Goal: Transaction & Acquisition: Purchase product/service

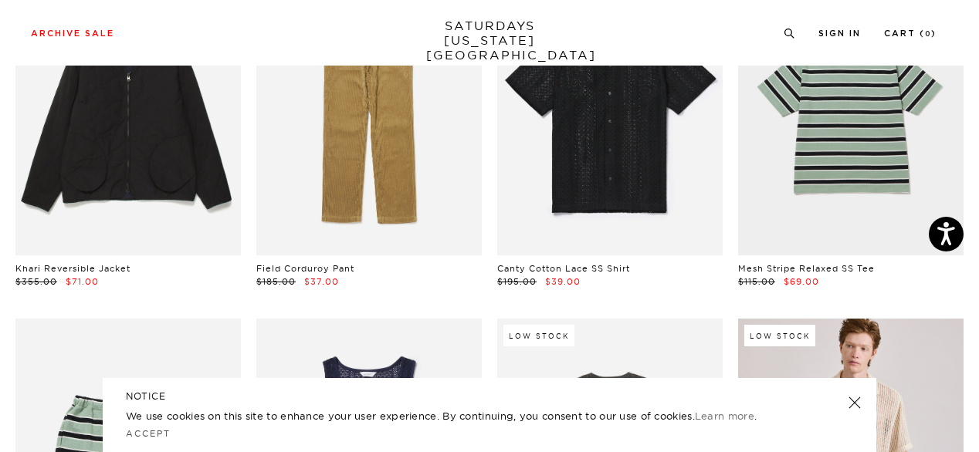
scroll to position [499, 0]
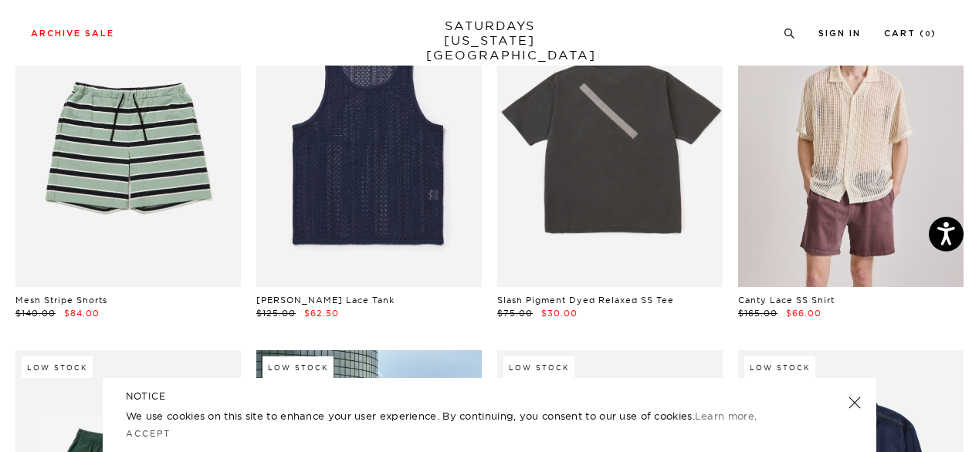
click at [857, 404] on link at bounding box center [855, 403] width 22 height 22
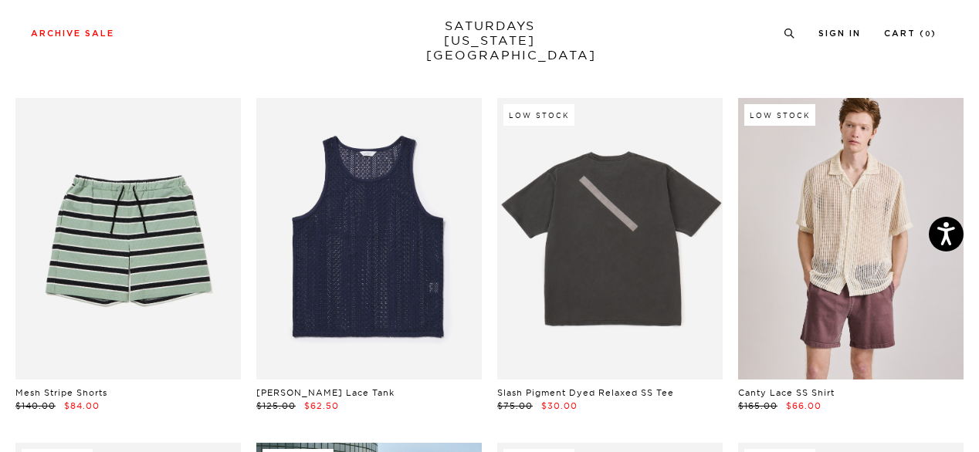
scroll to position [0, 0]
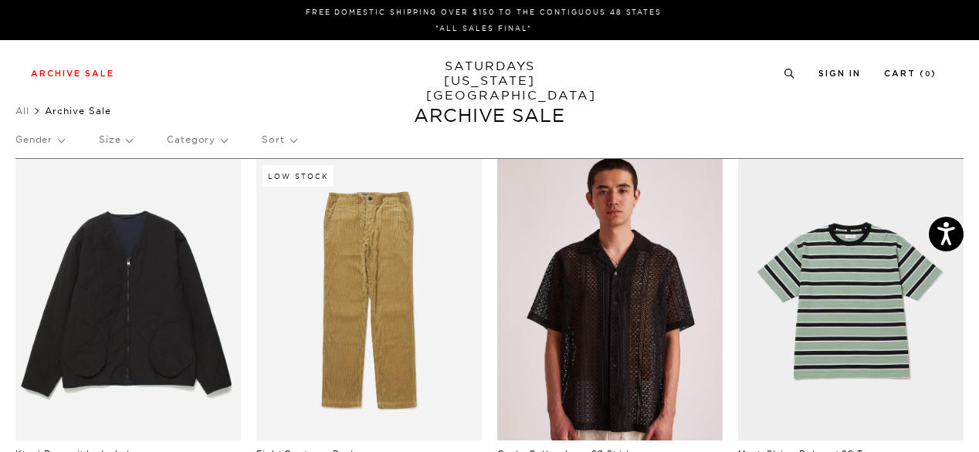
click at [598, 303] on link at bounding box center [609, 300] width 225 height 282
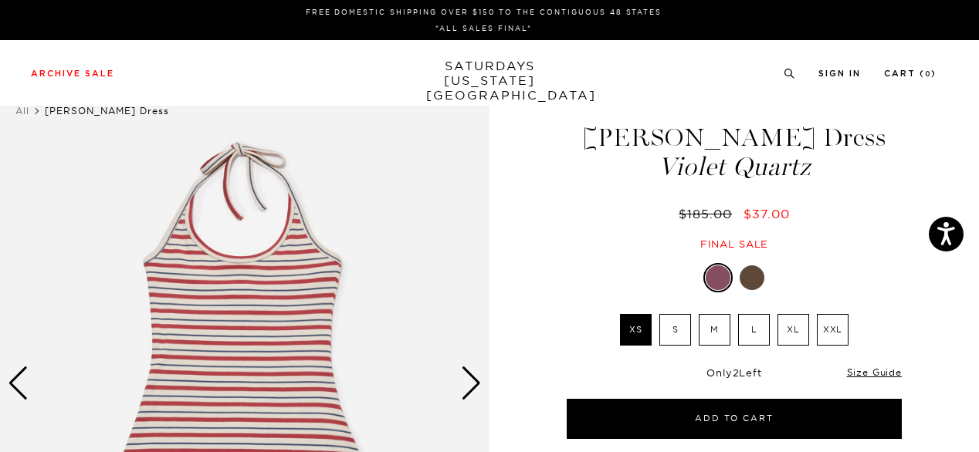
scroll to position [122, 0]
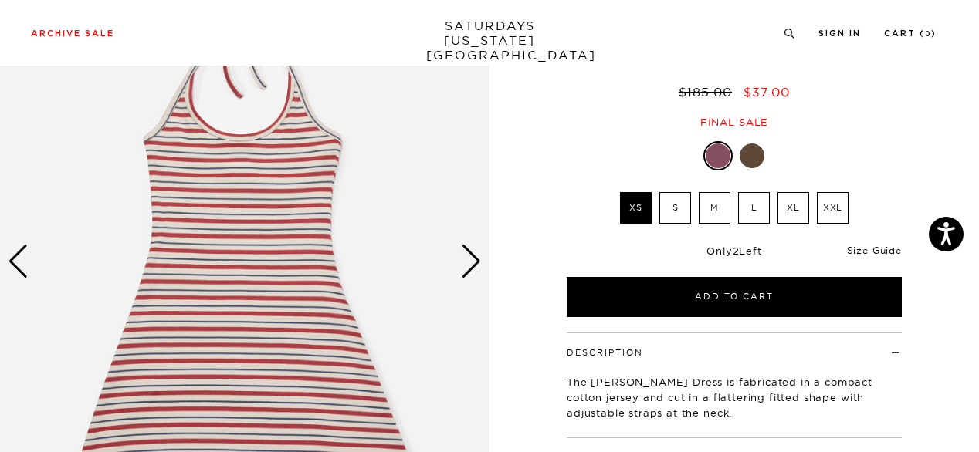
click at [471, 269] on div "Next slide" at bounding box center [471, 262] width 21 height 34
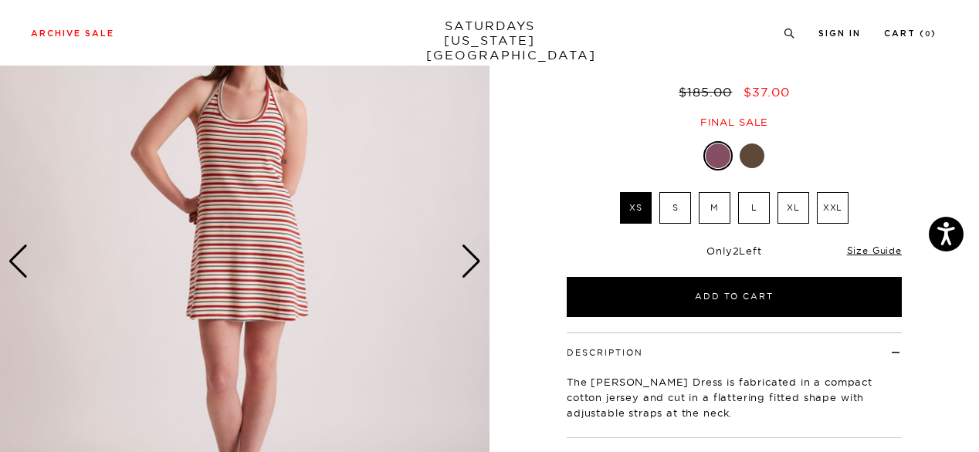
click at [471, 269] on div "Next slide" at bounding box center [471, 262] width 21 height 34
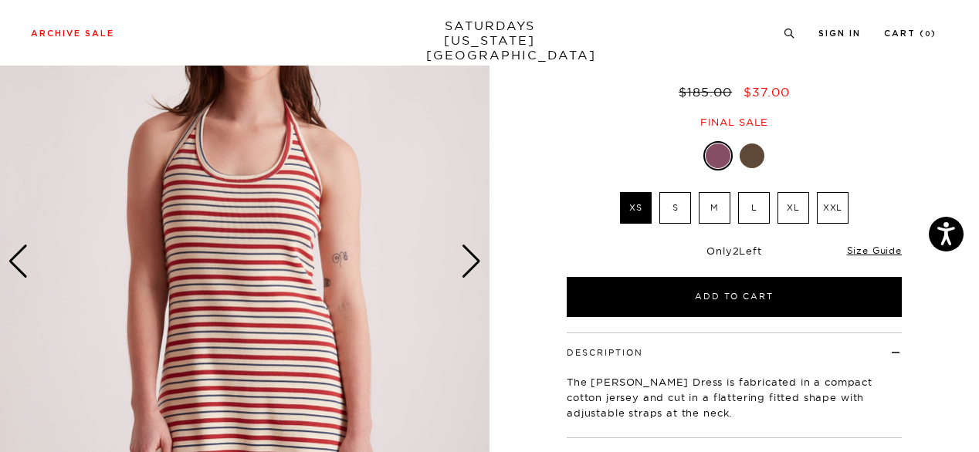
click at [471, 269] on div "Next slide" at bounding box center [471, 262] width 21 height 34
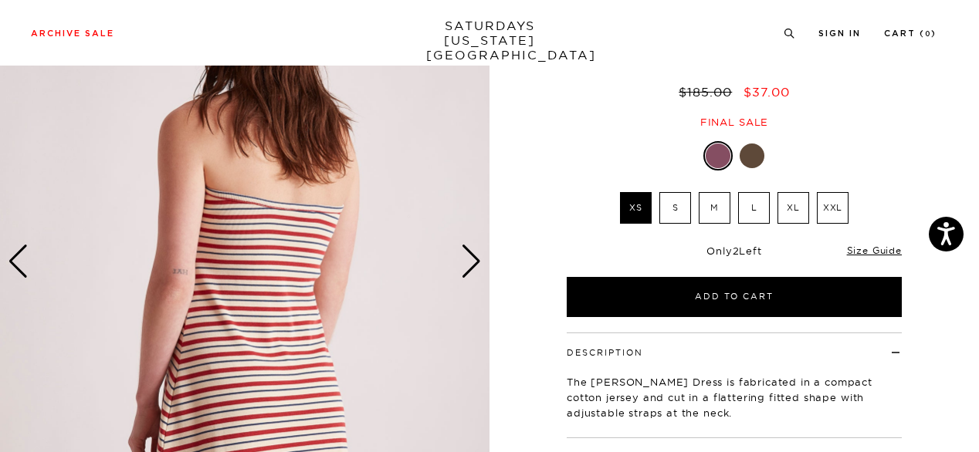
click at [471, 269] on div "Next slide" at bounding box center [471, 262] width 21 height 34
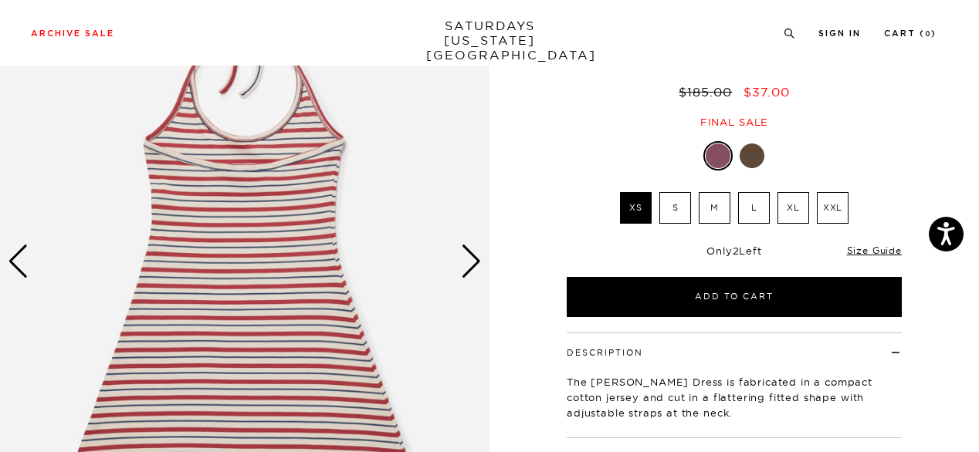
click at [471, 269] on div "Next slide" at bounding box center [471, 262] width 21 height 34
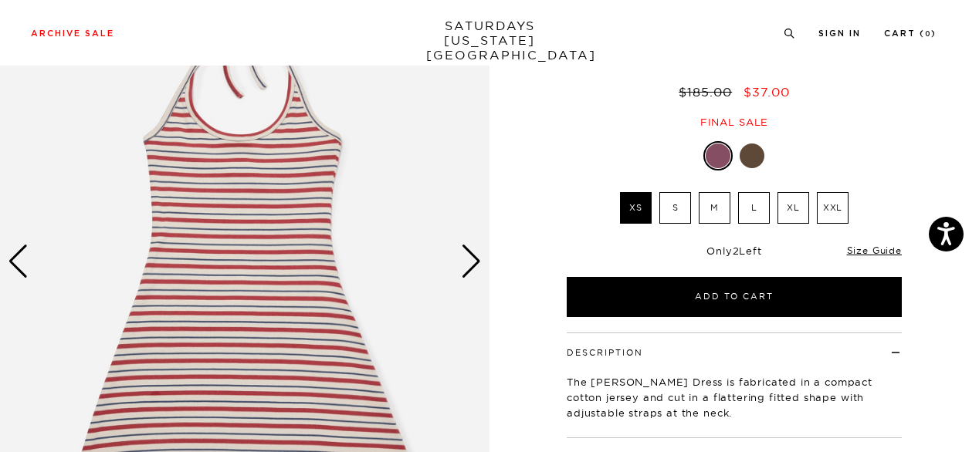
click at [471, 269] on div "Next slide" at bounding box center [471, 262] width 21 height 34
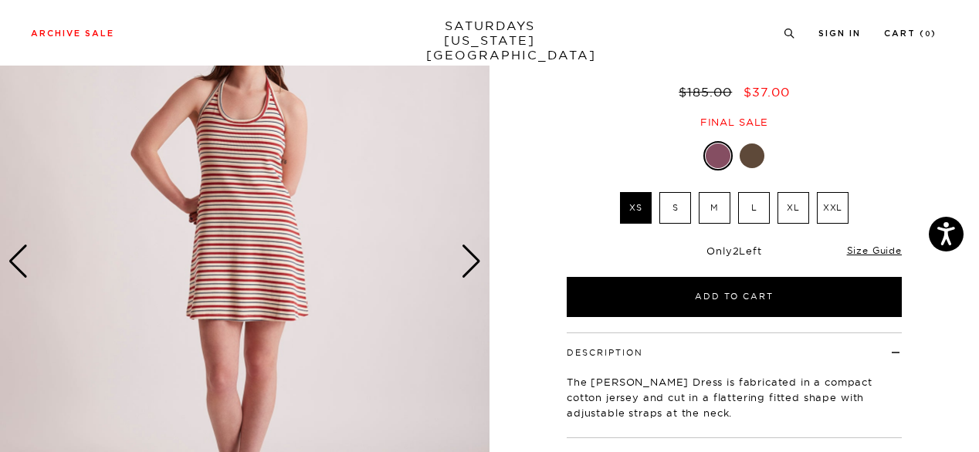
click at [713, 211] on label "M" at bounding box center [715, 208] width 32 height 32
click at [0, 0] on input "M" at bounding box center [0, 0] width 0 height 0
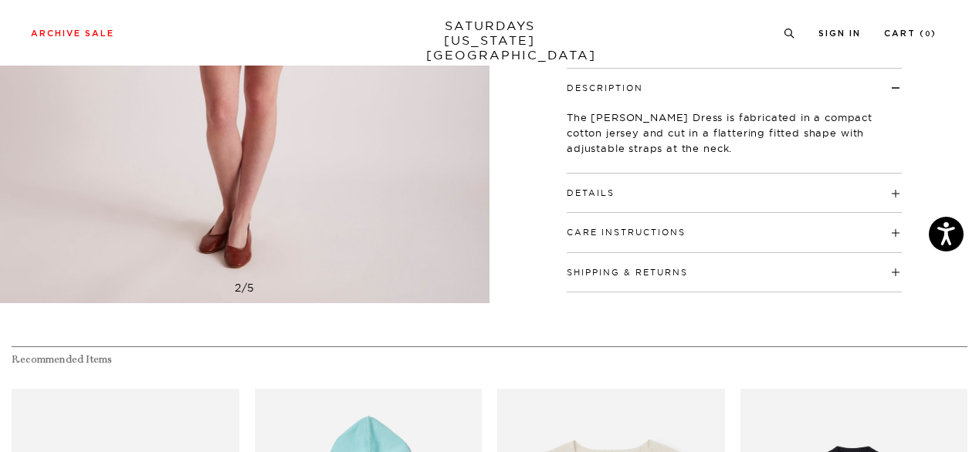
scroll to position [388, 0]
click at [608, 192] on button "Details" at bounding box center [591, 192] width 48 height 8
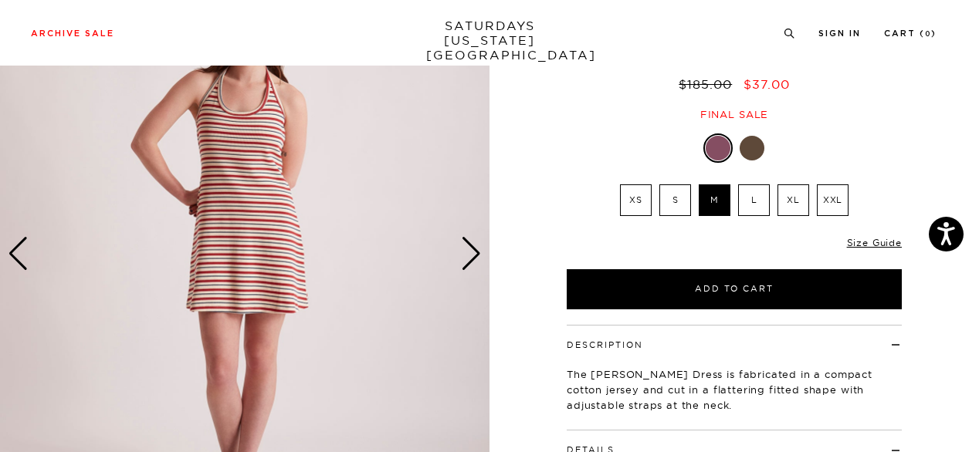
scroll to position [127, 0]
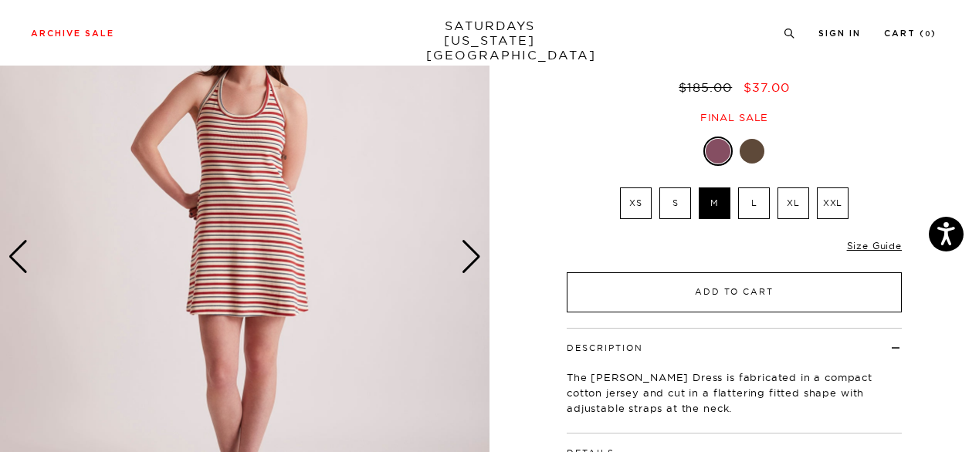
click at [626, 305] on button "Add to Cart" at bounding box center [734, 293] width 335 height 40
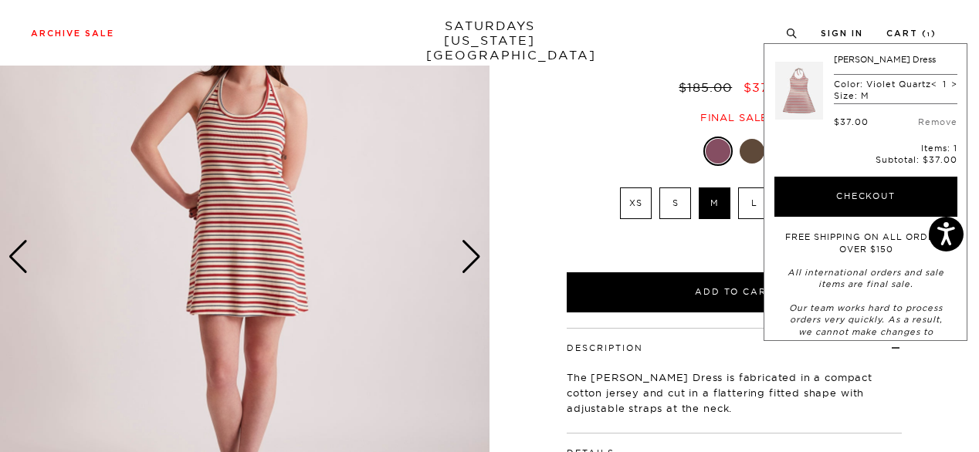
scroll to position [0, 0]
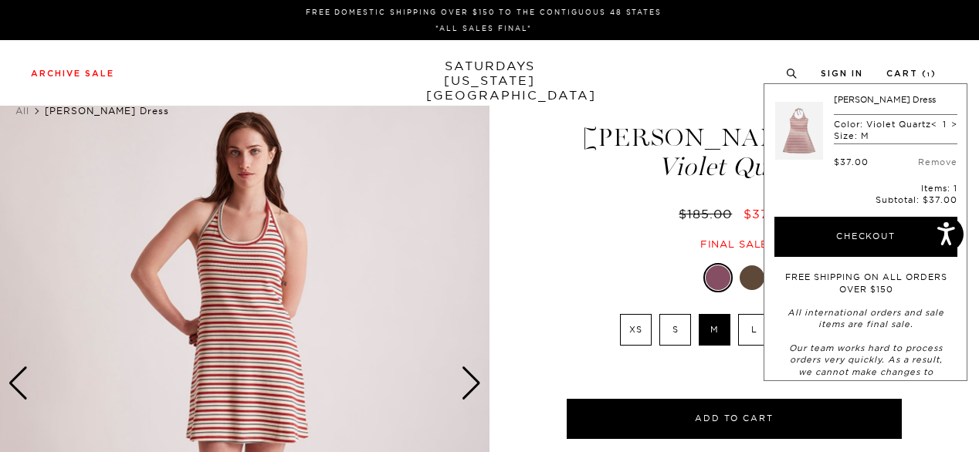
click at [470, 81] on link "SATURDAYS NEW YORK CITY" at bounding box center [489, 81] width 127 height 44
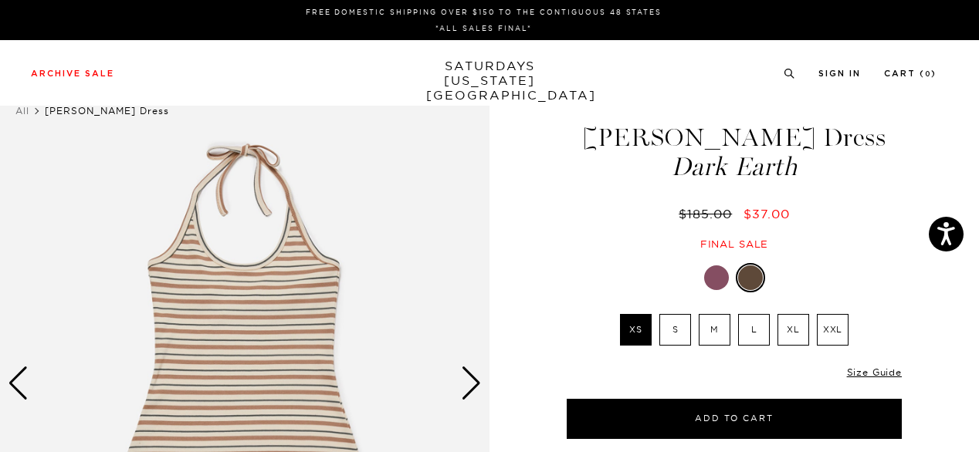
click at [722, 340] on label "M" at bounding box center [715, 330] width 32 height 32
click at [0, 0] on input "M" at bounding box center [0, 0] width 0 height 0
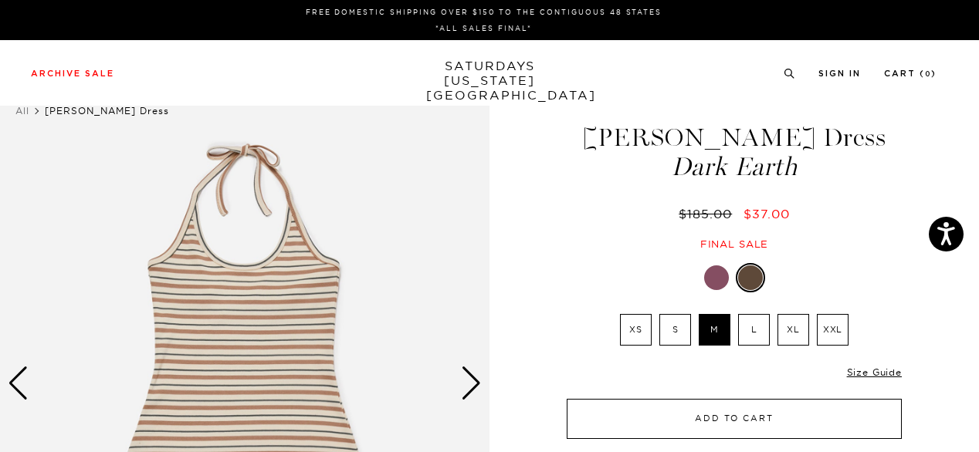
click at [716, 411] on button "Add to Cart" at bounding box center [734, 419] width 335 height 40
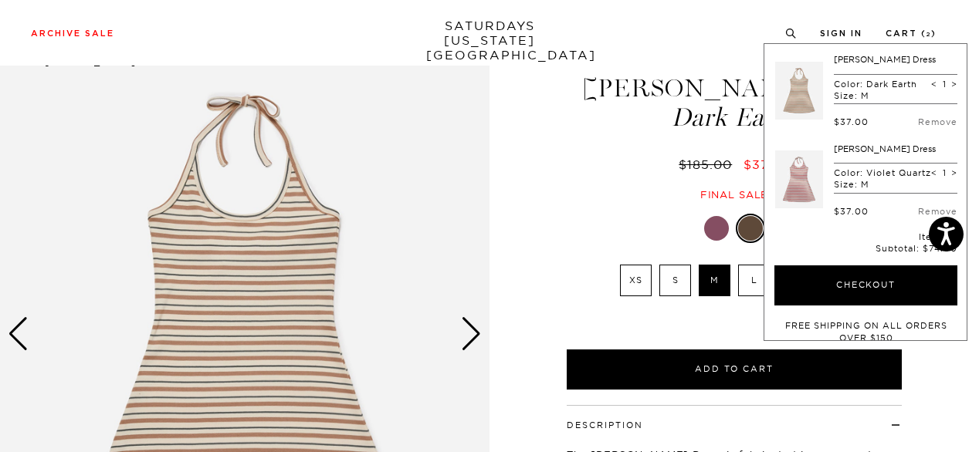
scroll to position [50, 0]
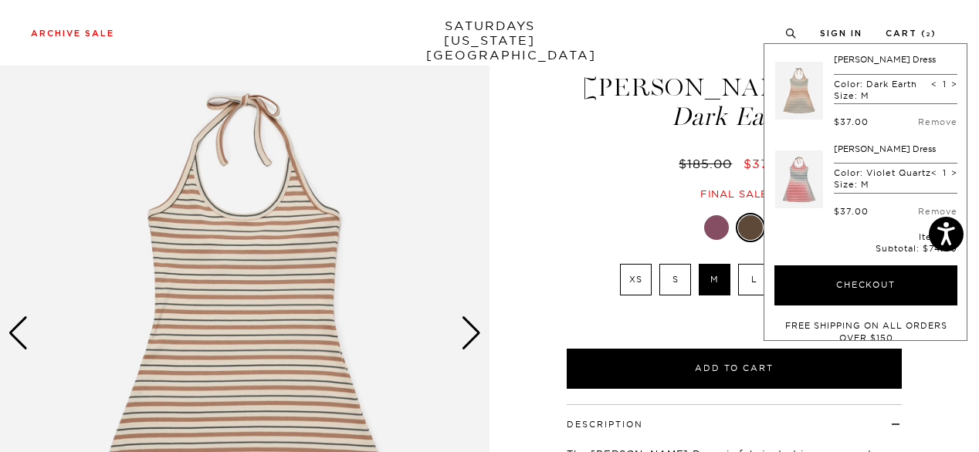
click at [606, 256] on div "Dark Earth XS S M L XL XXL XS S M" at bounding box center [734, 301] width 386 height 176
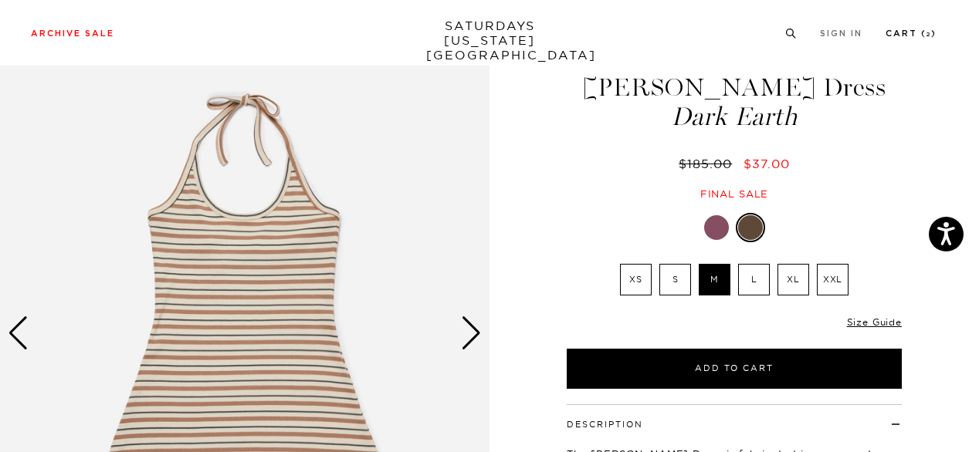
click at [899, 38] on link "Cart ( 2 )" at bounding box center [910, 33] width 51 height 8
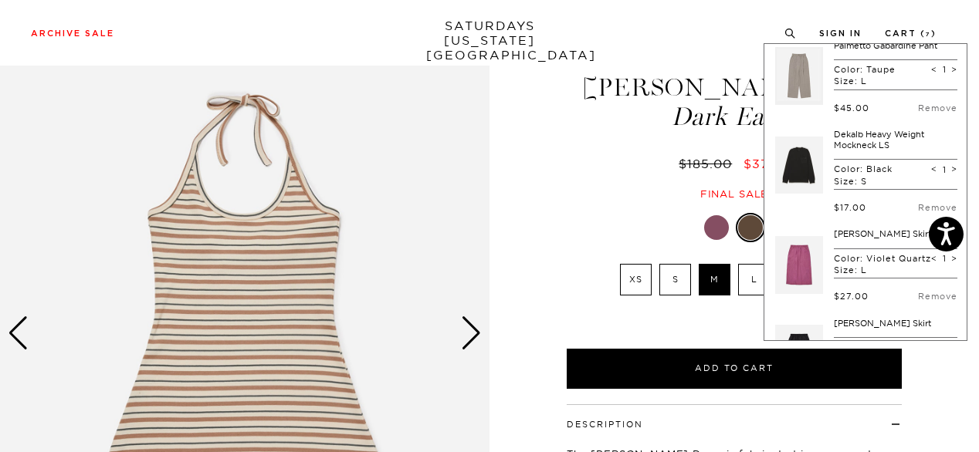
scroll to position [0, 0]
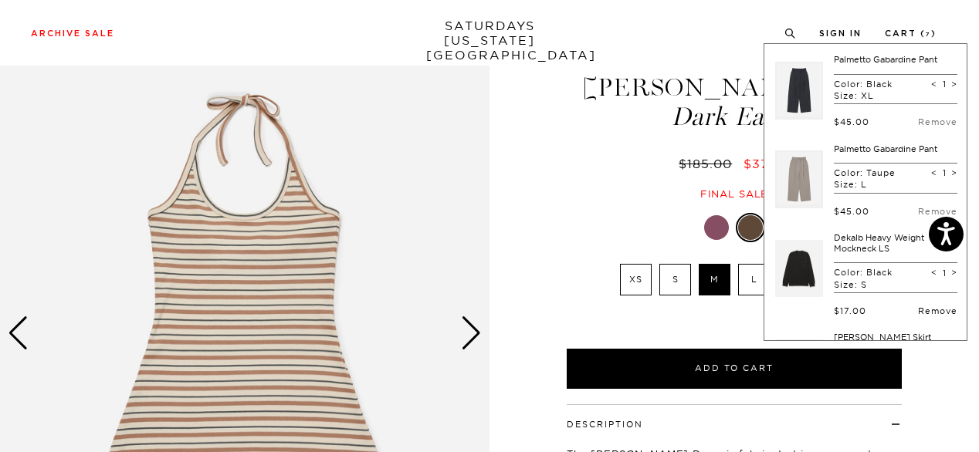
click at [928, 308] on link "Remove" at bounding box center [937, 311] width 39 height 11
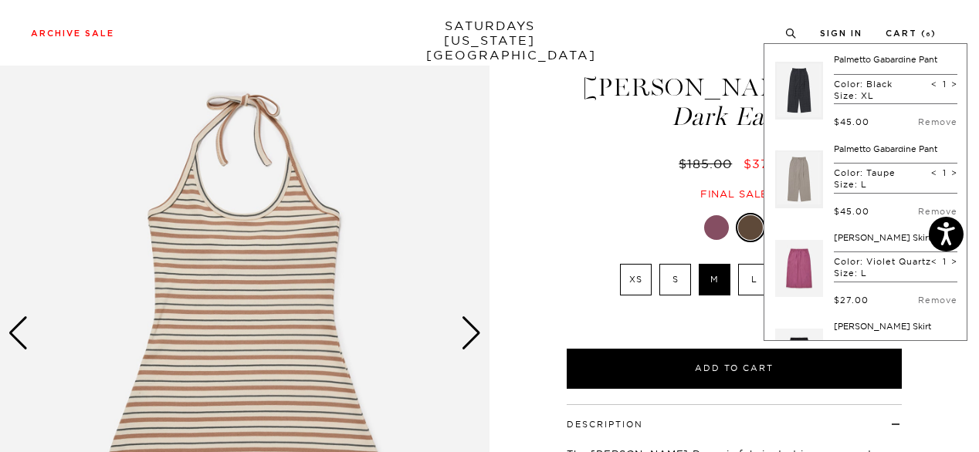
click at [552, 144] on div "Jess Halter Dress Dark Earth $185.00 $37.00 Final sale" at bounding box center [734, 121] width 386 height 157
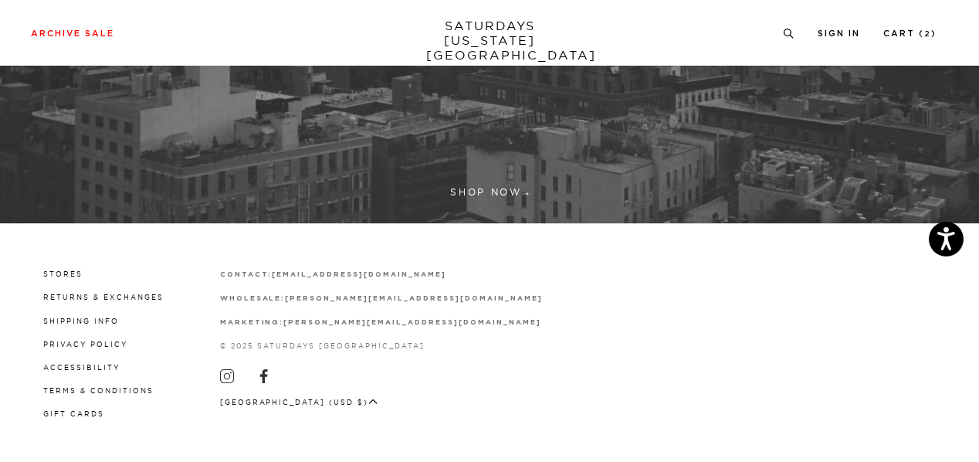
scroll to position [486, 0]
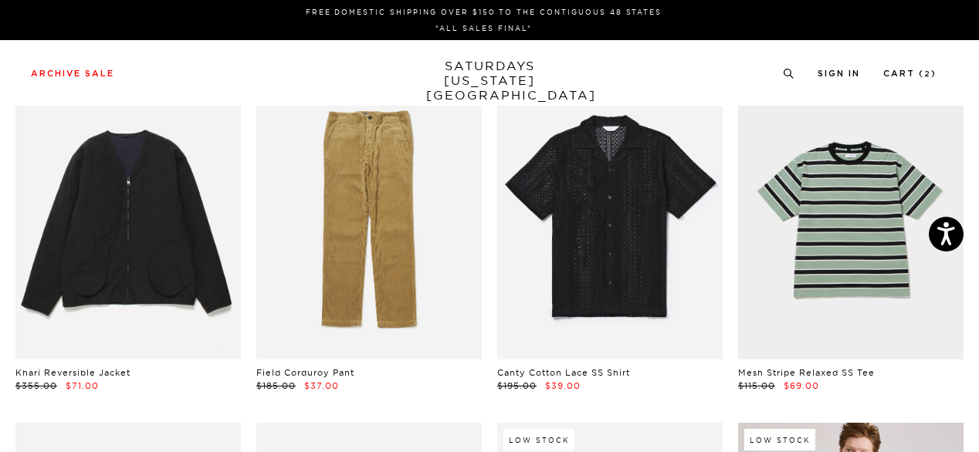
scroll to position [0, 9]
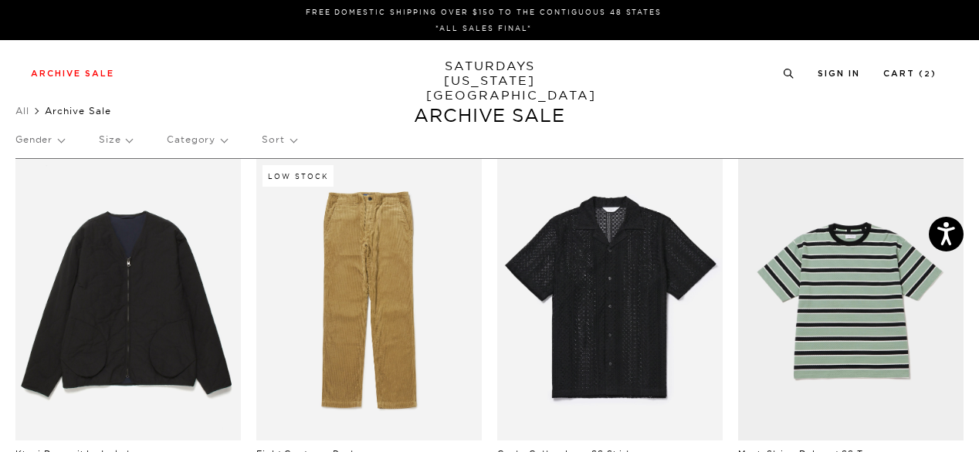
click at [276, 147] on p "Sort" at bounding box center [279, 140] width 34 height 36
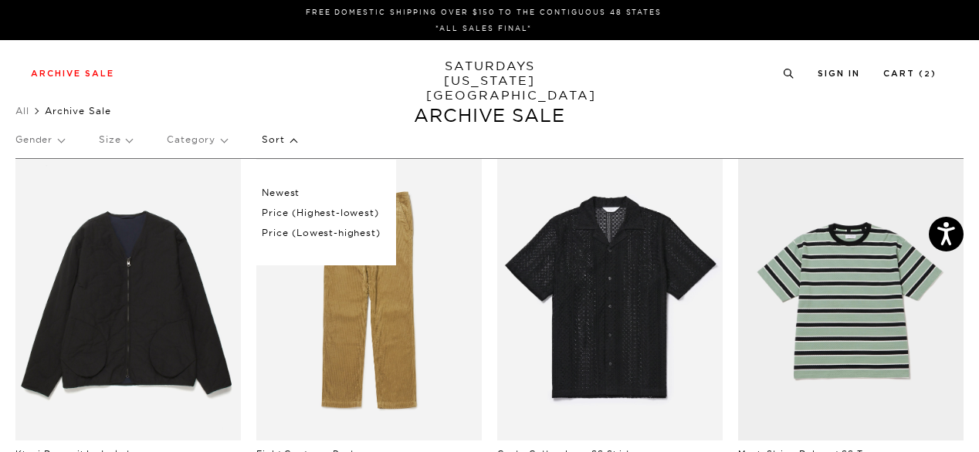
click at [303, 239] on p "Price (Lowest-highest)" at bounding box center [321, 233] width 118 height 20
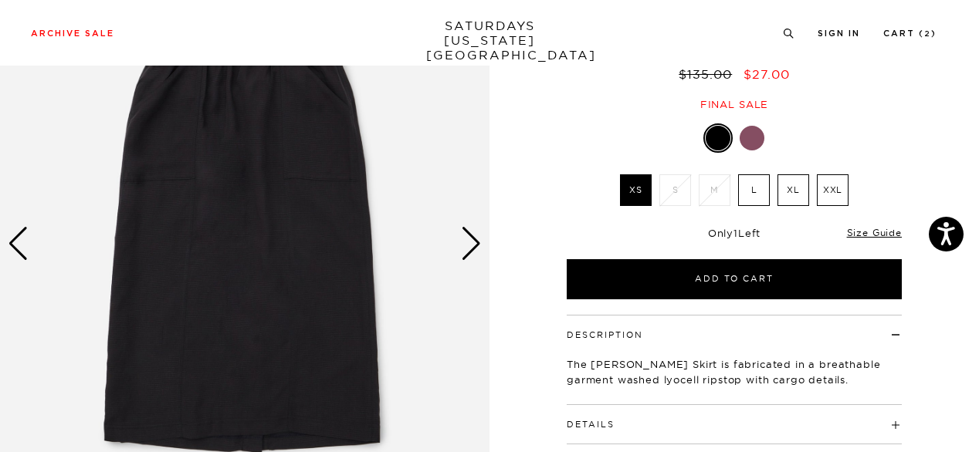
scroll to position [122, 0]
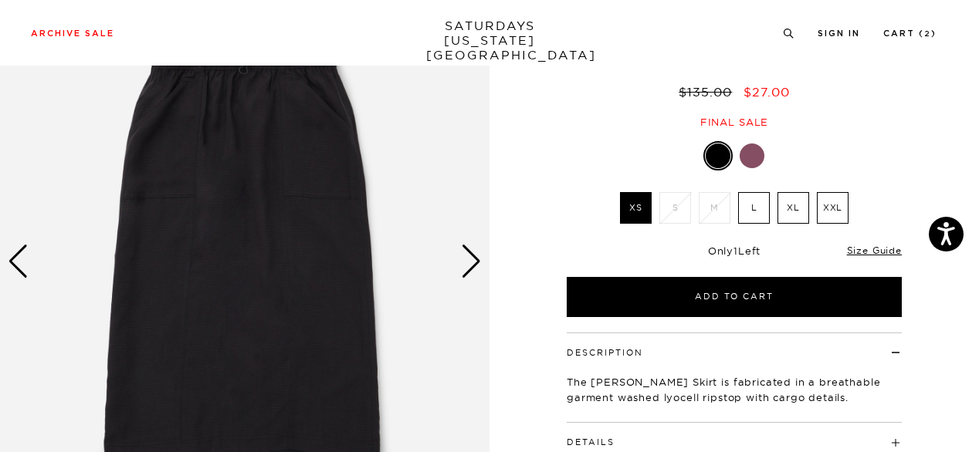
click at [462, 273] on div "Next slide" at bounding box center [471, 262] width 21 height 34
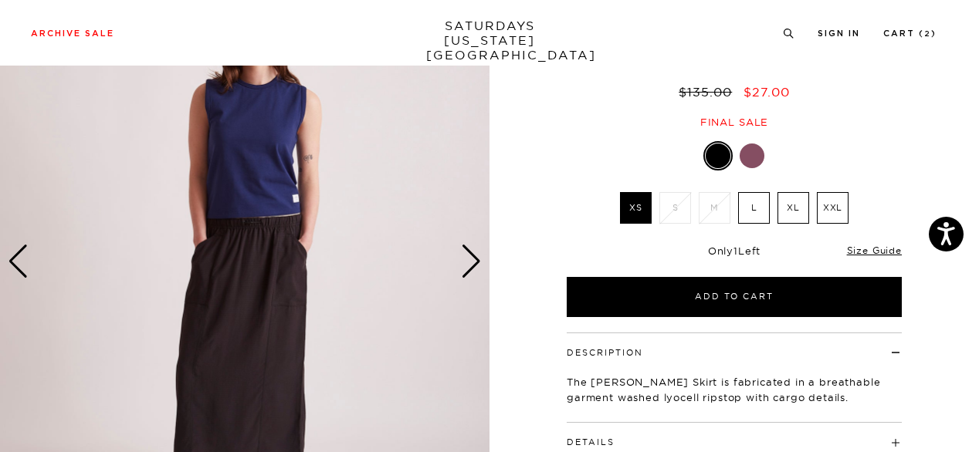
scroll to position [318, 0]
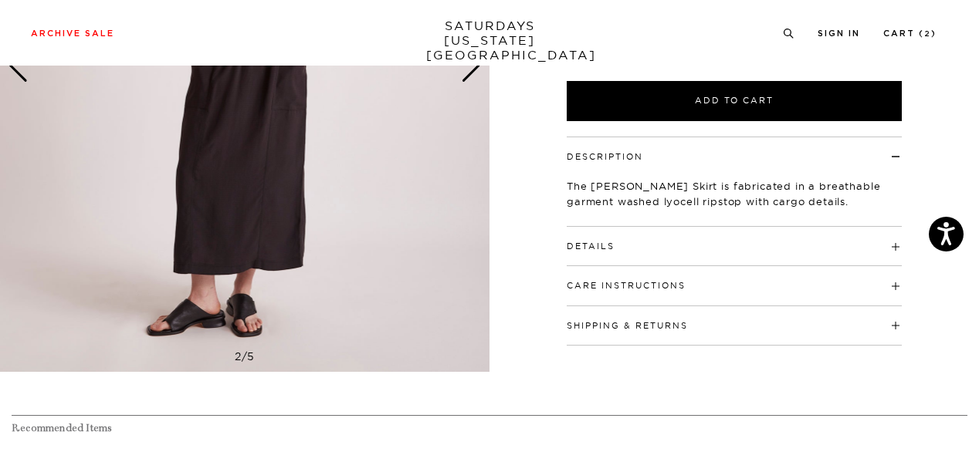
click at [616, 239] on h4 "Details" at bounding box center [734, 239] width 335 height 25
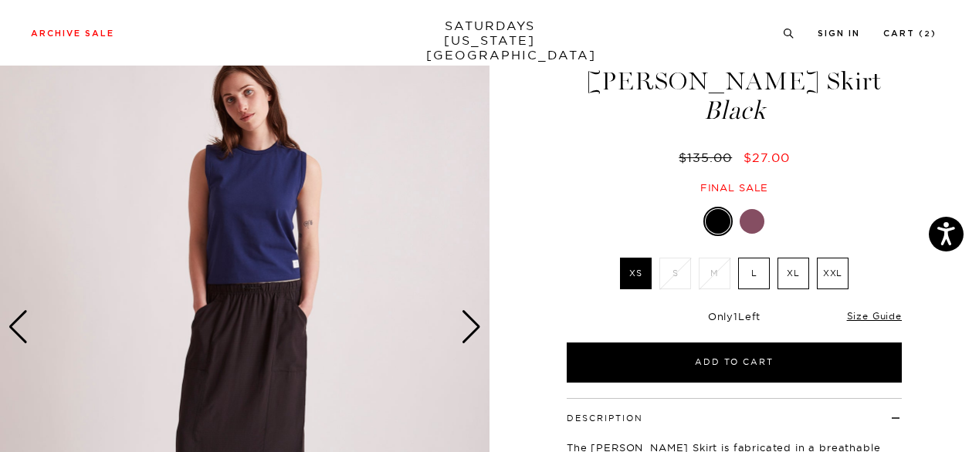
scroll to position [56, 0]
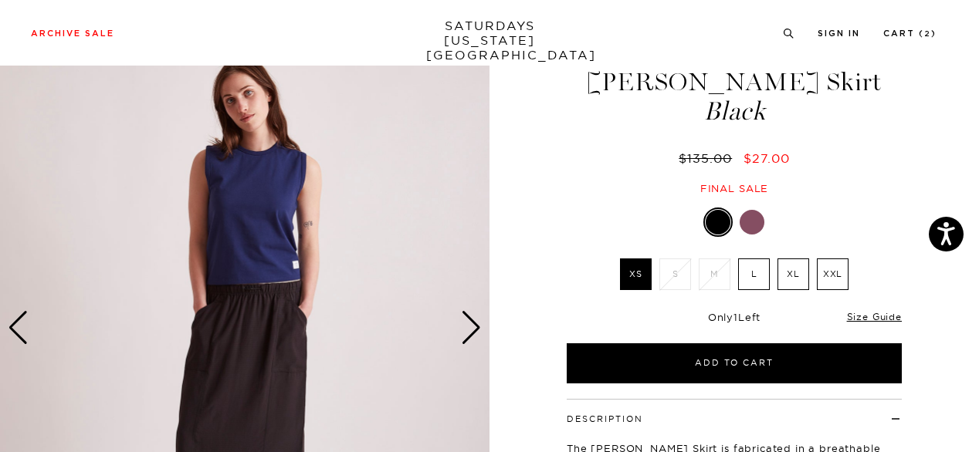
click at [482, 323] on img at bounding box center [244, 328] width 489 height 612
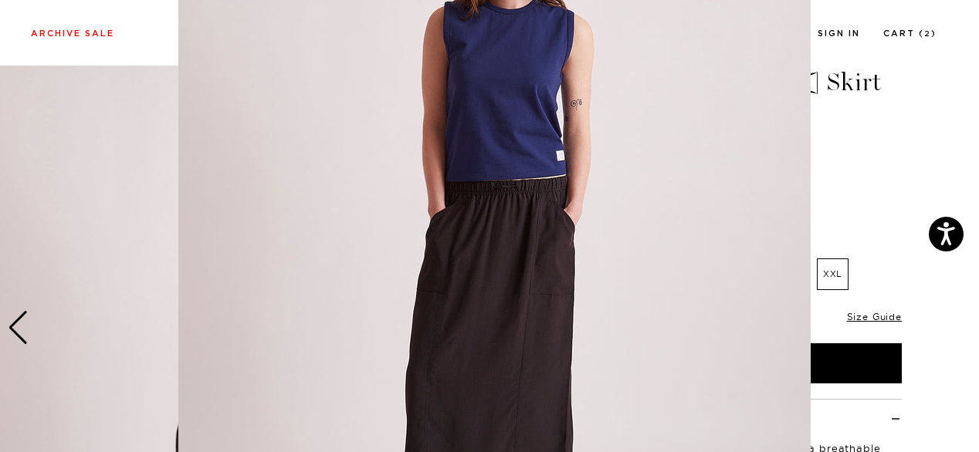
scroll to position [152, 0]
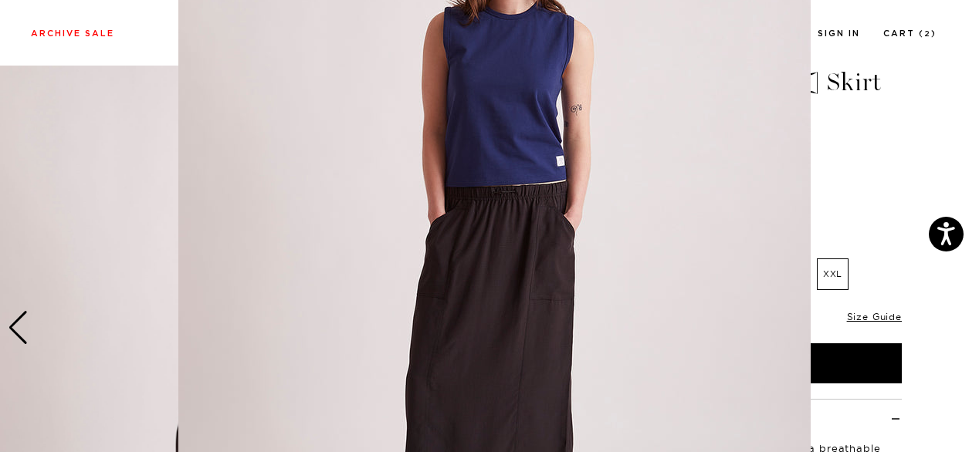
click at [839, 196] on figure at bounding box center [489, 226] width 979 height 452
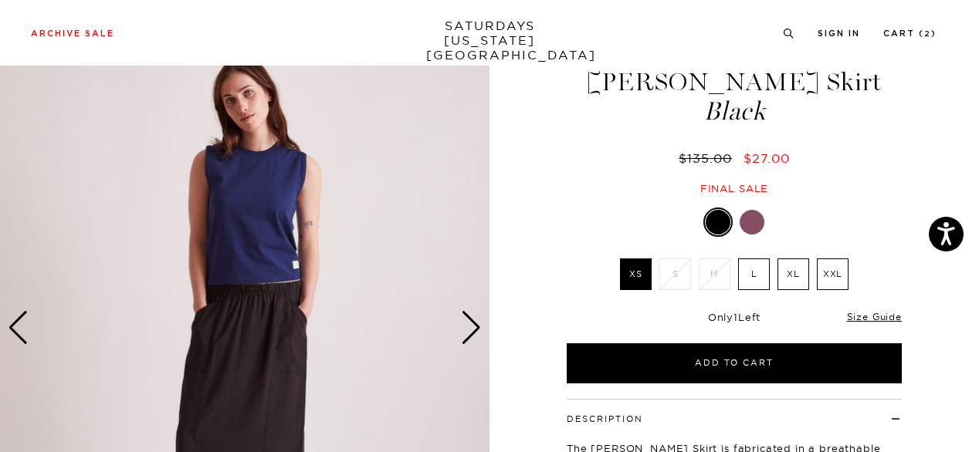
click at [756, 284] on label "L" at bounding box center [754, 275] width 32 height 32
click at [0, 0] on input "L" at bounding box center [0, 0] width 0 height 0
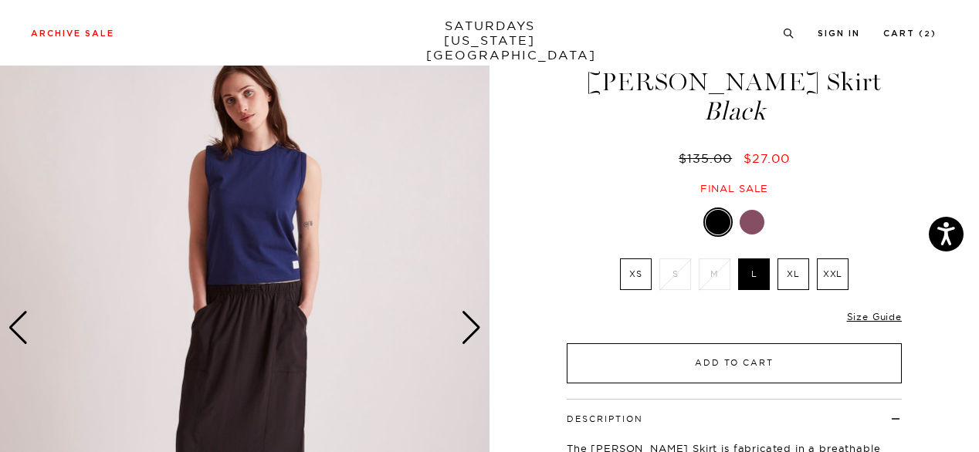
click at [751, 364] on button "Add to Cart" at bounding box center [734, 364] width 335 height 40
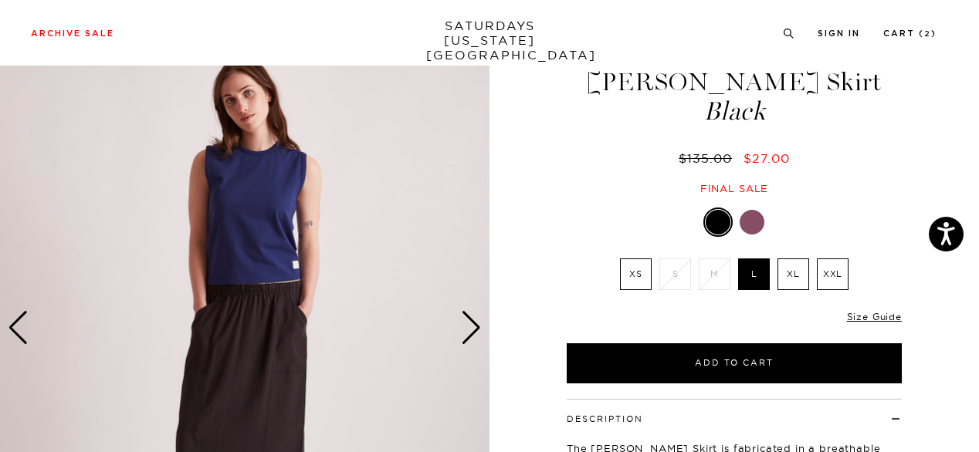
click at [752, 220] on div at bounding box center [752, 222] width 25 height 25
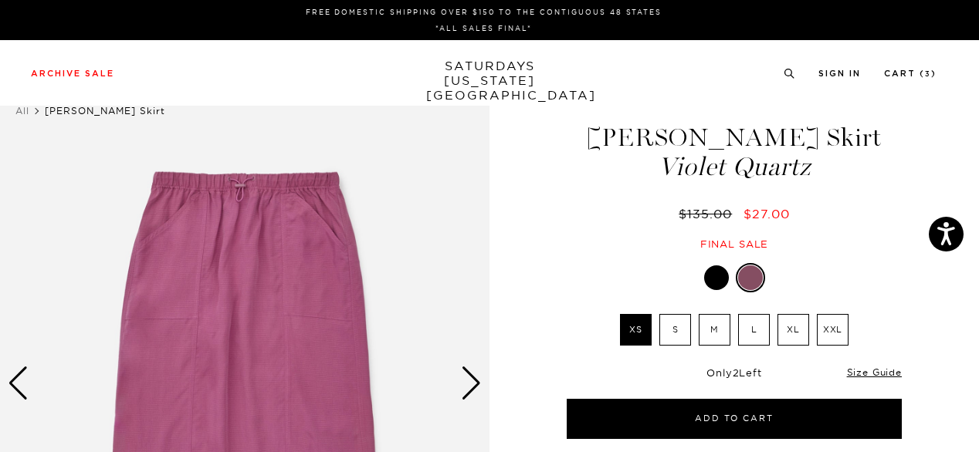
click at [740, 338] on label "L" at bounding box center [754, 330] width 32 height 32
click at [0, 0] on input "L" at bounding box center [0, 0] width 0 height 0
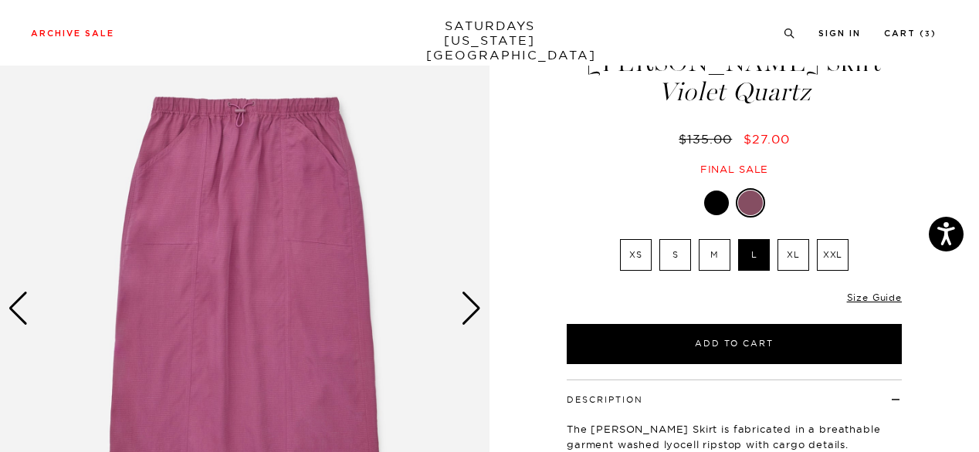
scroll to position [77, 5]
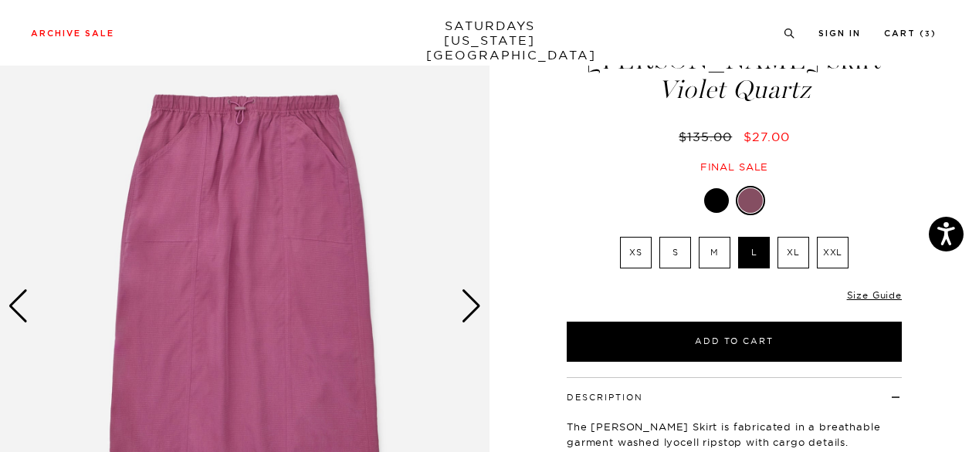
click at [740, 338] on button "Add to Cart" at bounding box center [734, 342] width 335 height 40
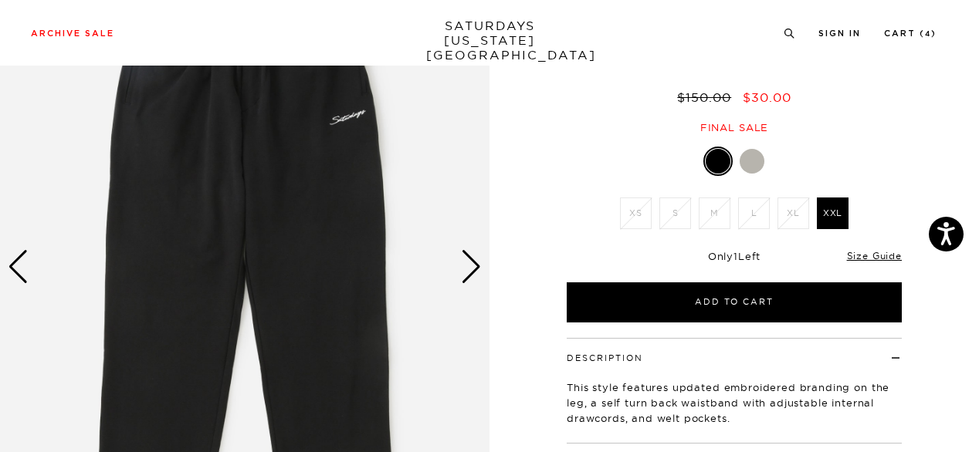
scroll to position [117, 0]
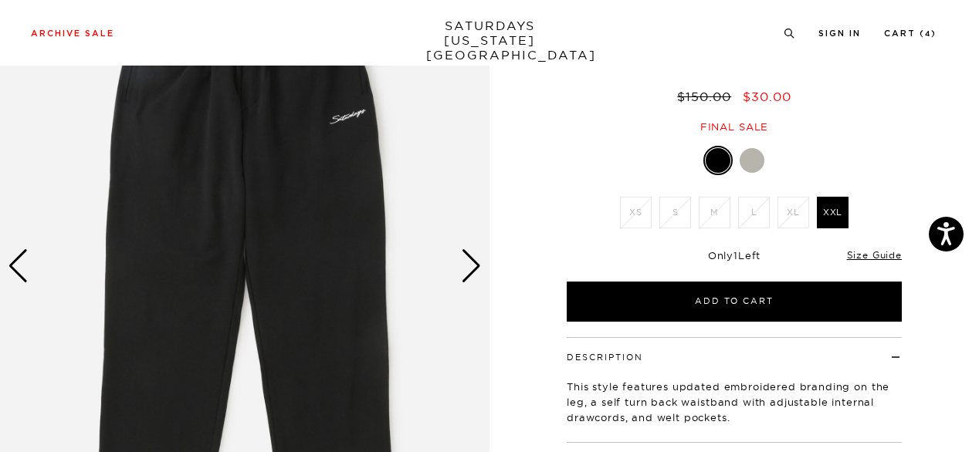
click at [757, 166] on div at bounding box center [752, 160] width 25 height 25
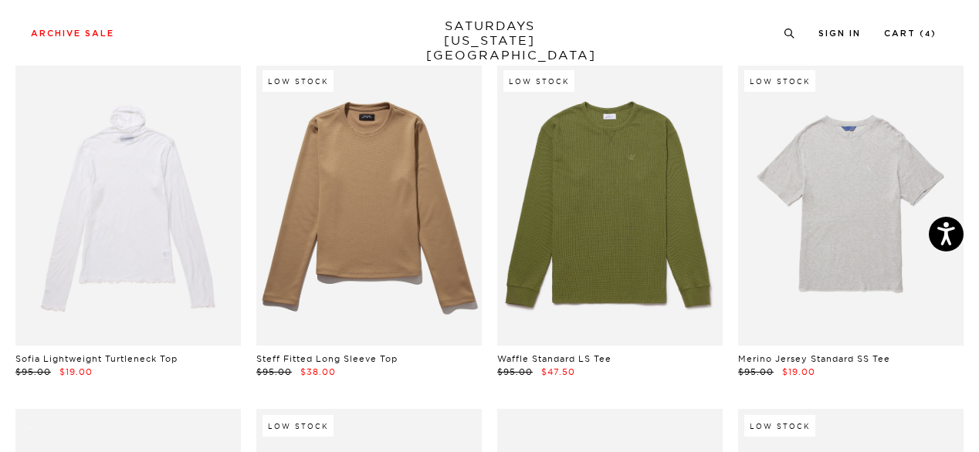
scroll to position [2230, 0]
drag, startPoint x: 645, startPoint y: 215, endPoint x: 474, endPoint y: 385, distance: 241.8
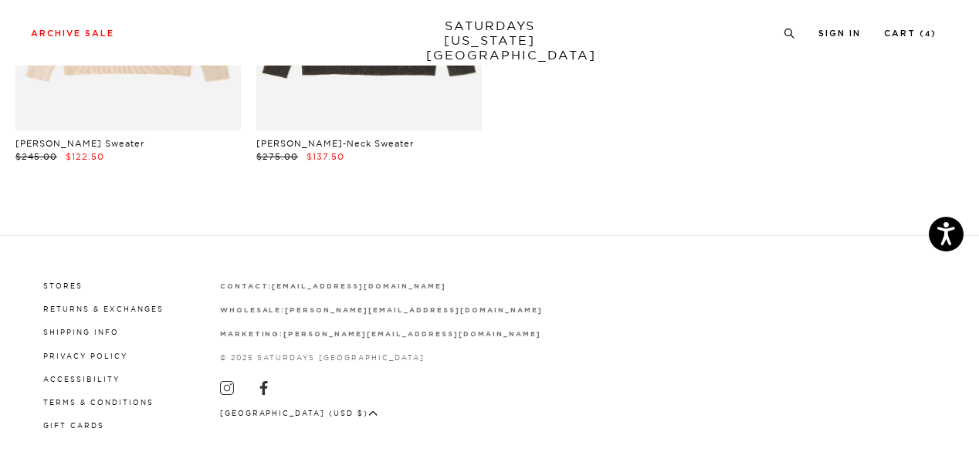
scroll to position [20410, 0]
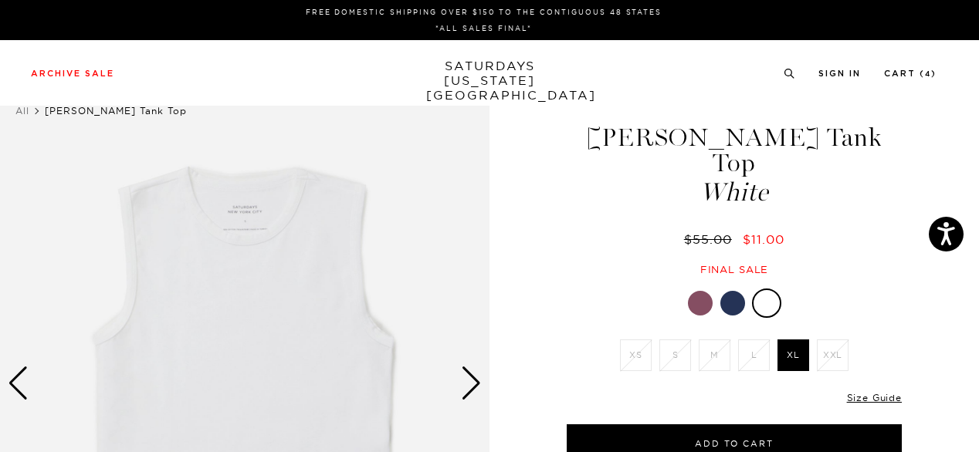
click at [733, 291] on div at bounding box center [732, 303] width 25 height 25
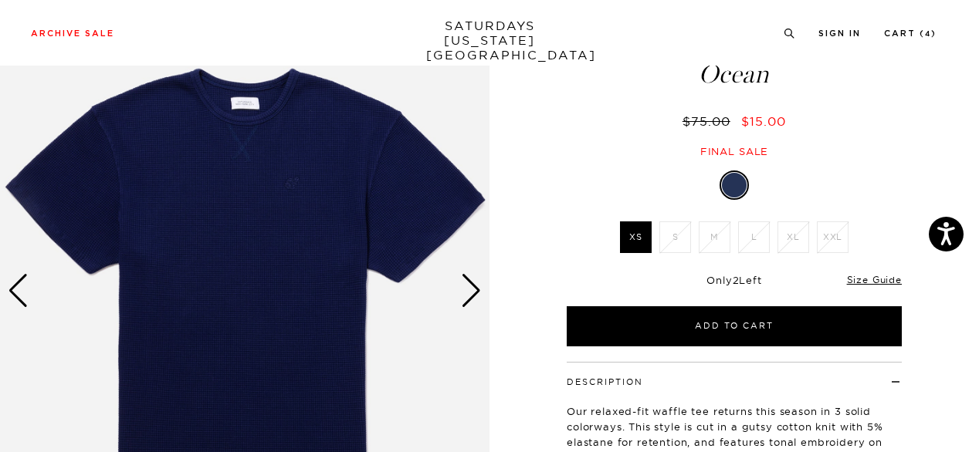
scroll to position [102, 0]
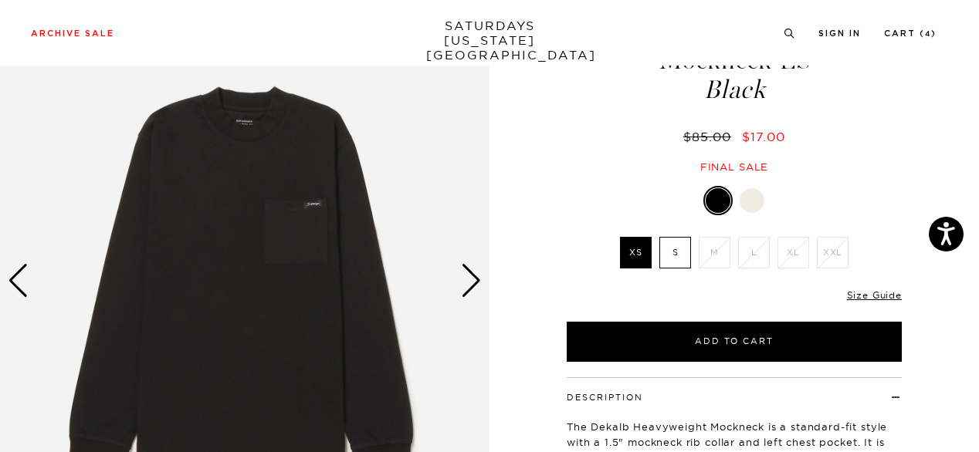
scroll to position [103, 0]
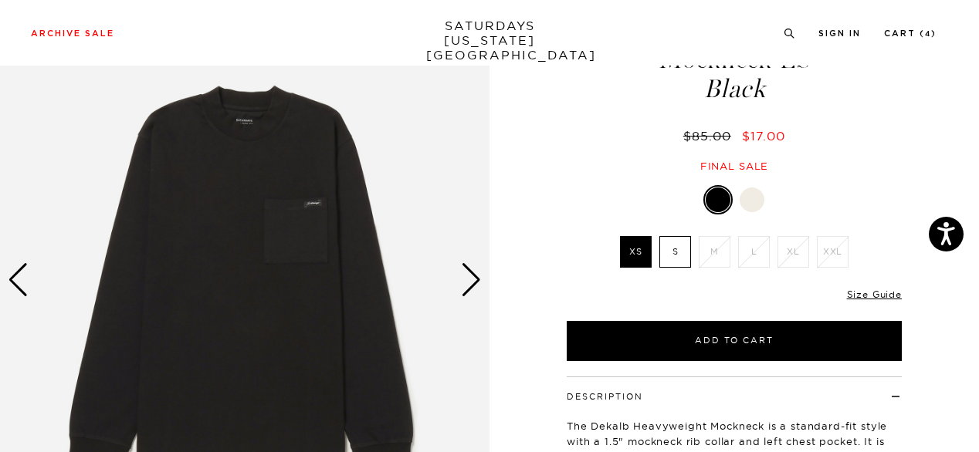
click at [471, 279] on div "Next slide" at bounding box center [471, 280] width 21 height 34
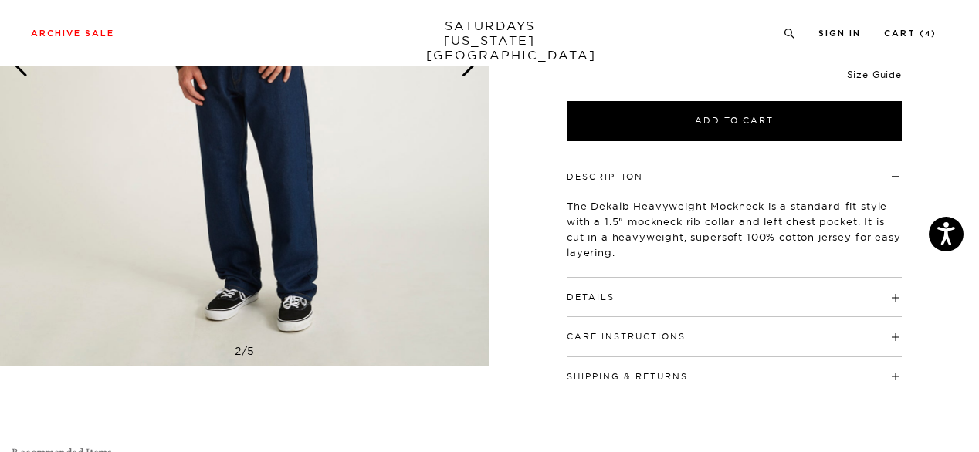
scroll to position [324, 0]
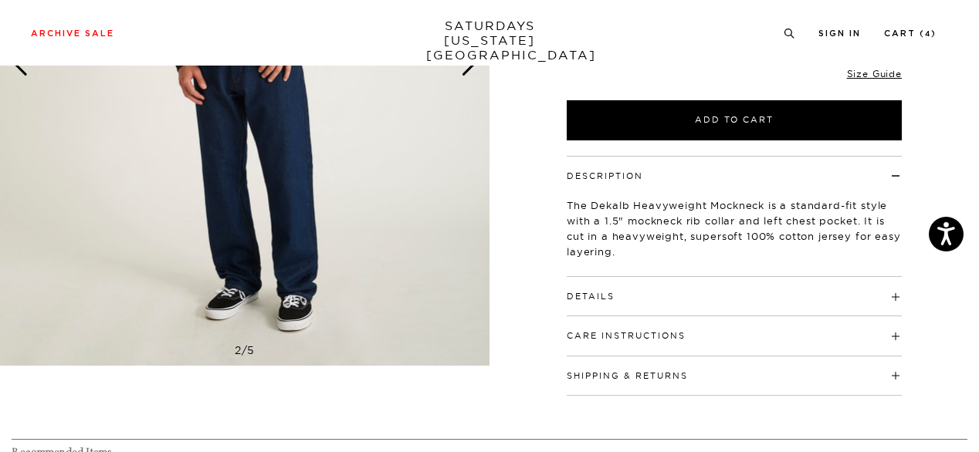
click at [574, 297] on button "Details" at bounding box center [591, 297] width 48 height 8
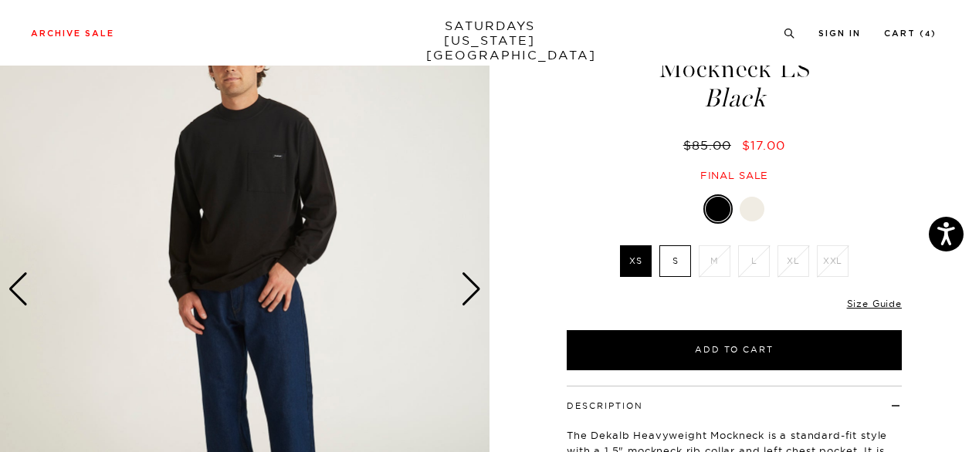
scroll to position [90, 0]
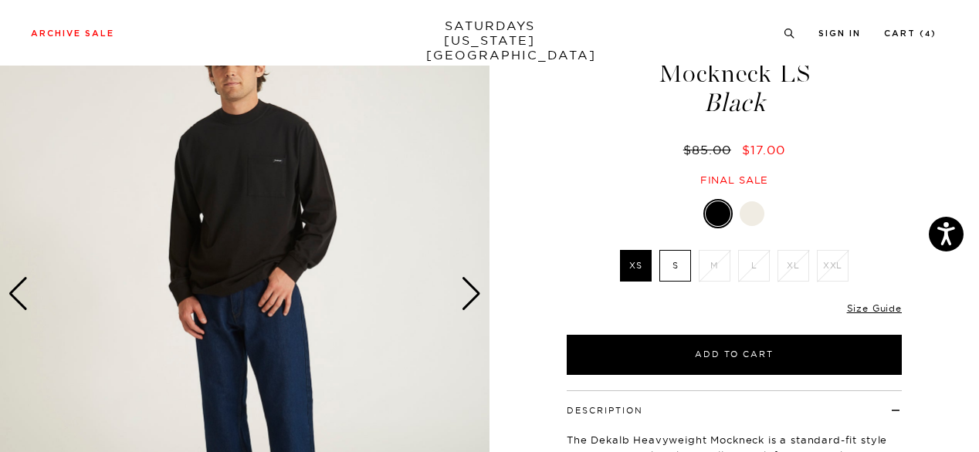
click at [673, 274] on label "S" at bounding box center [675, 266] width 32 height 32
click at [0, 0] on input "S" at bounding box center [0, 0] width 0 height 0
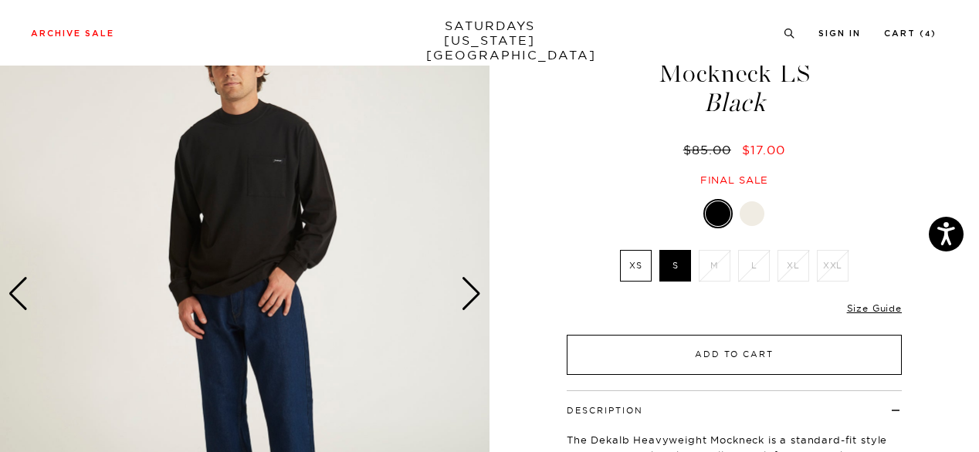
click at [625, 357] on button "Add to Cart" at bounding box center [734, 355] width 335 height 40
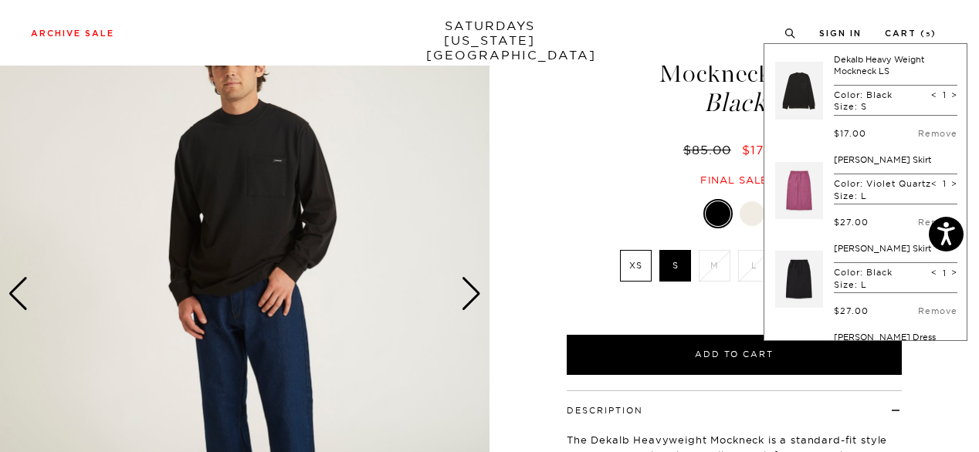
click at [750, 220] on div at bounding box center [752, 213] width 25 height 25
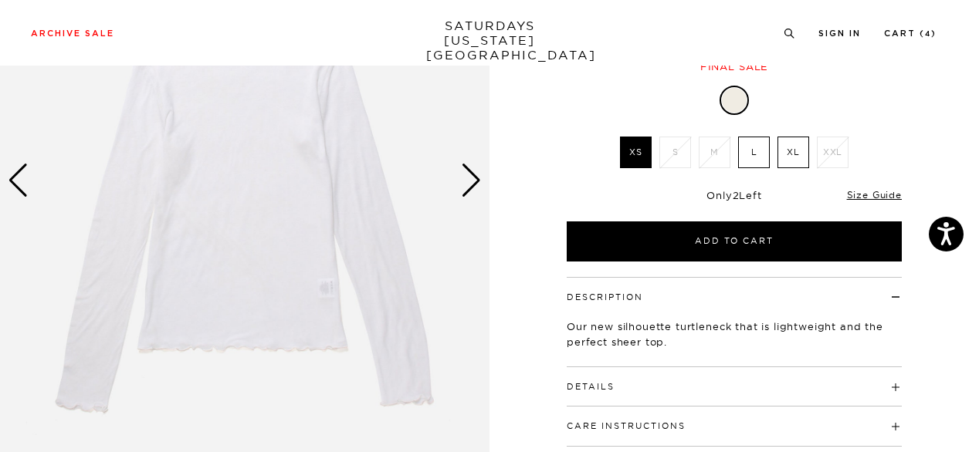
scroll to position [207, 0]
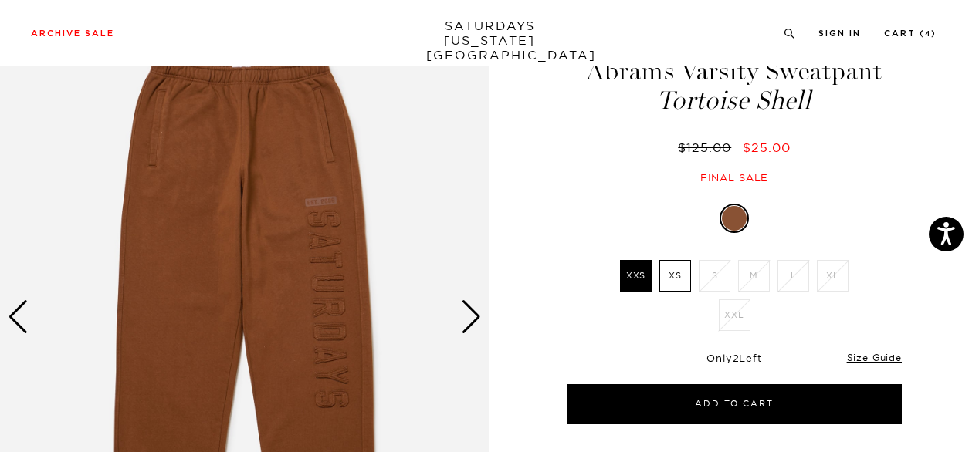
scroll to position [67, 0]
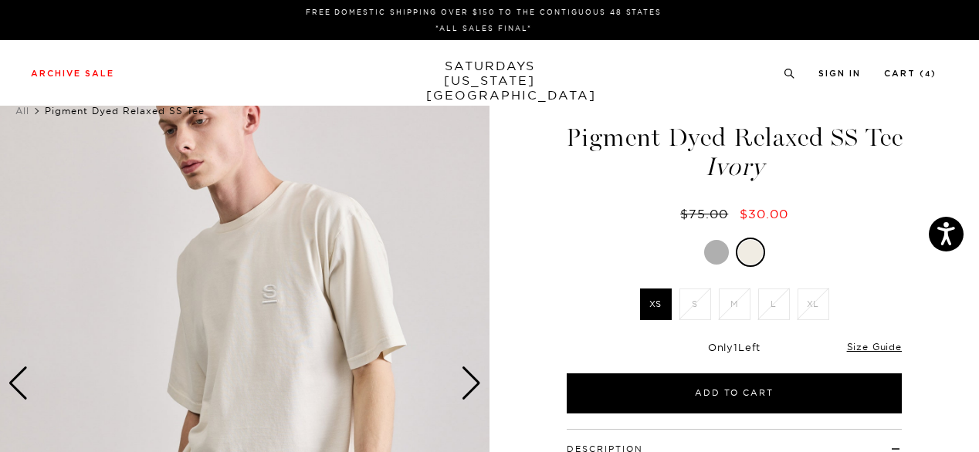
click at [709, 250] on div at bounding box center [716, 252] width 25 height 25
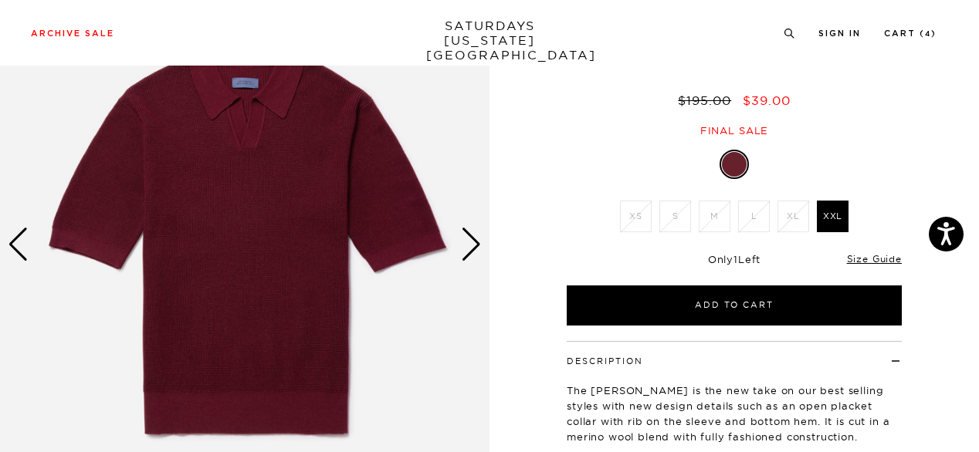
scroll to position [140, 0]
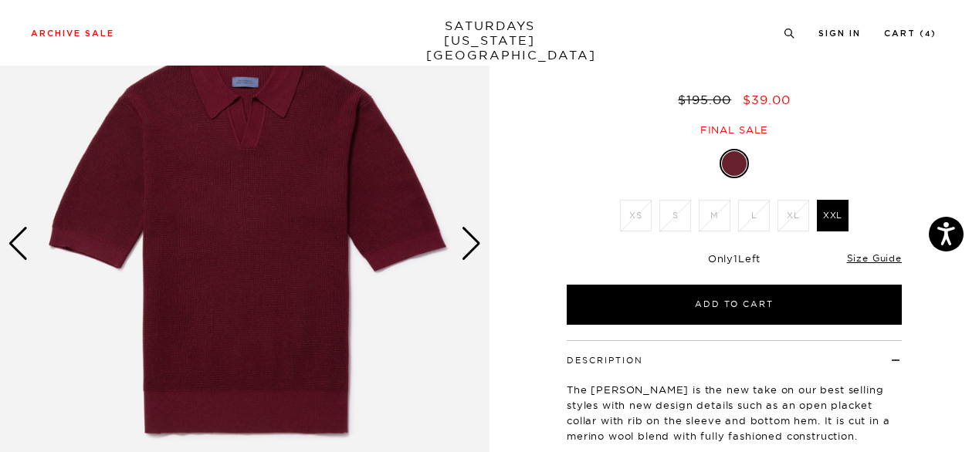
click at [477, 242] on div "Next slide" at bounding box center [471, 244] width 21 height 34
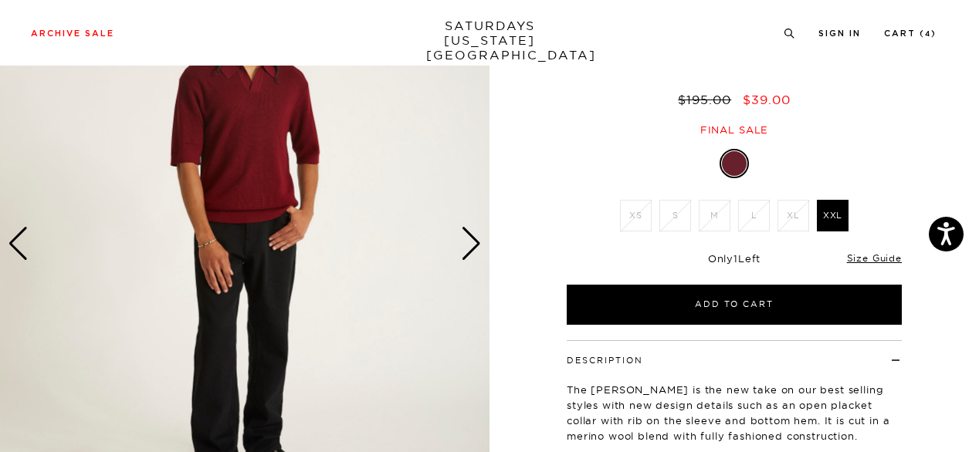
click at [477, 242] on div "Next slide" at bounding box center [471, 244] width 21 height 34
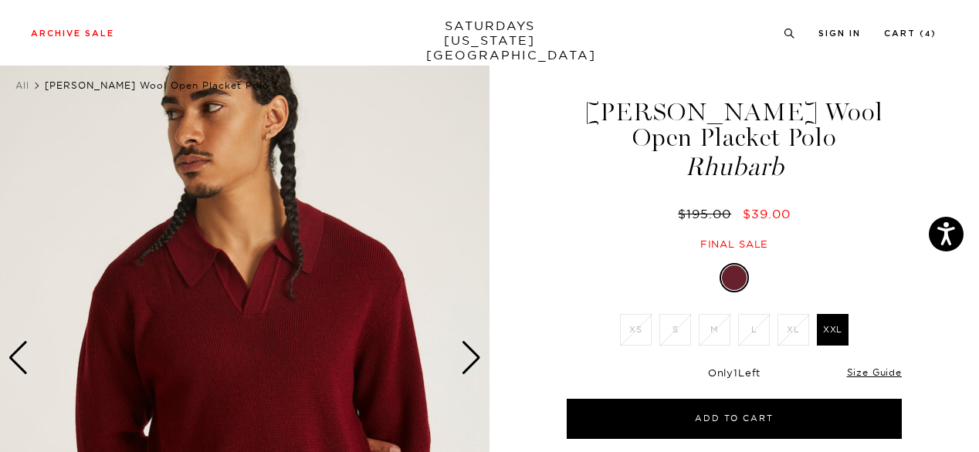
scroll to position [0, 0]
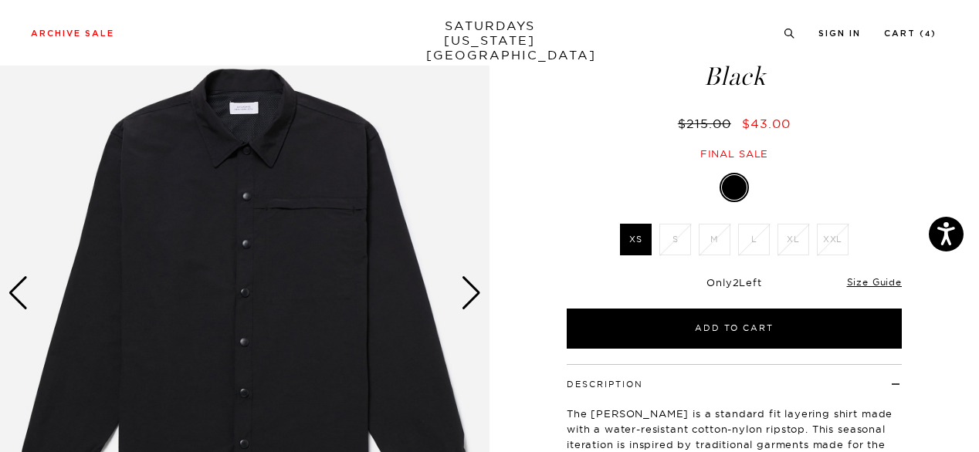
scroll to position [91, 0]
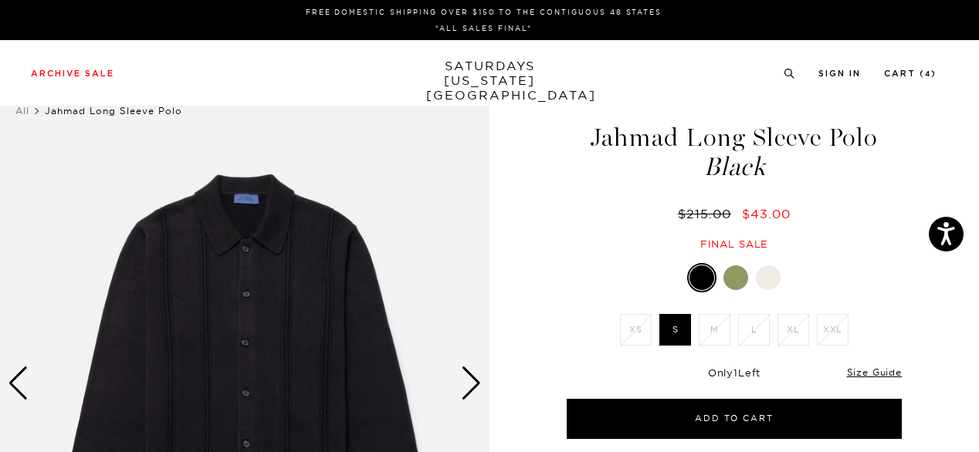
click at [734, 282] on div at bounding box center [735, 278] width 25 height 25
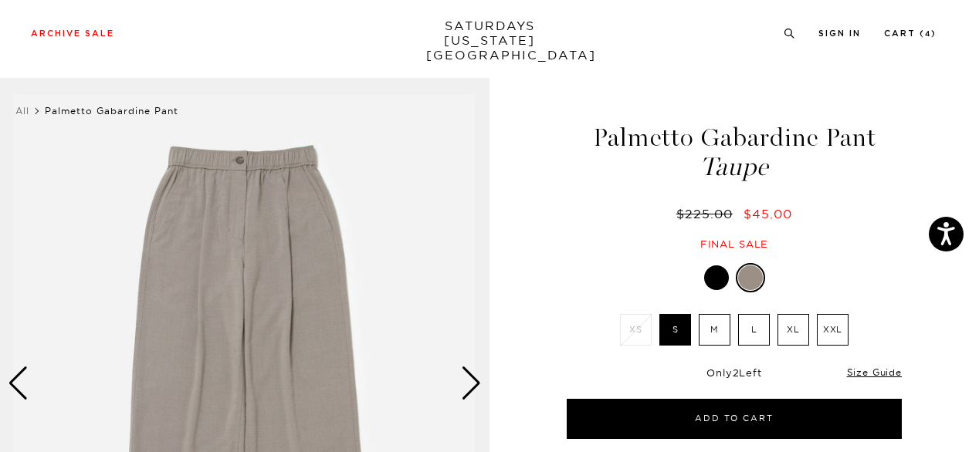
scroll to position [182, 0]
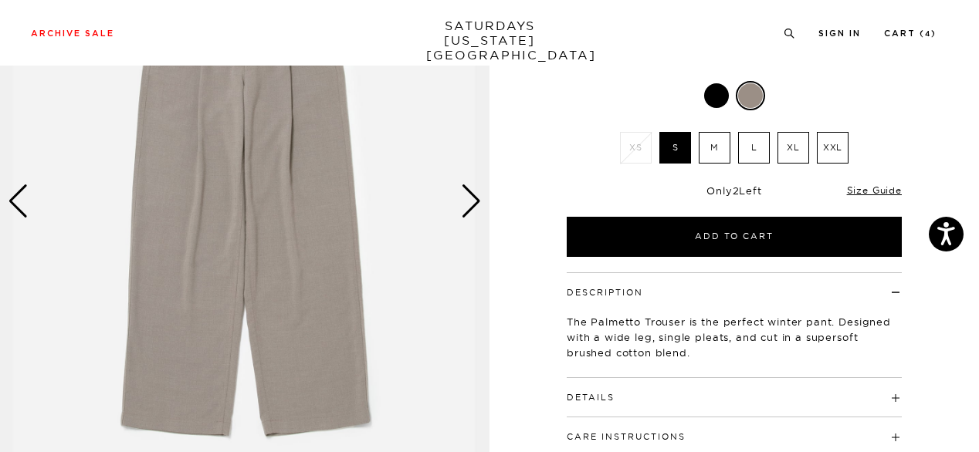
click at [469, 199] on div "Next slide" at bounding box center [471, 202] width 21 height 34
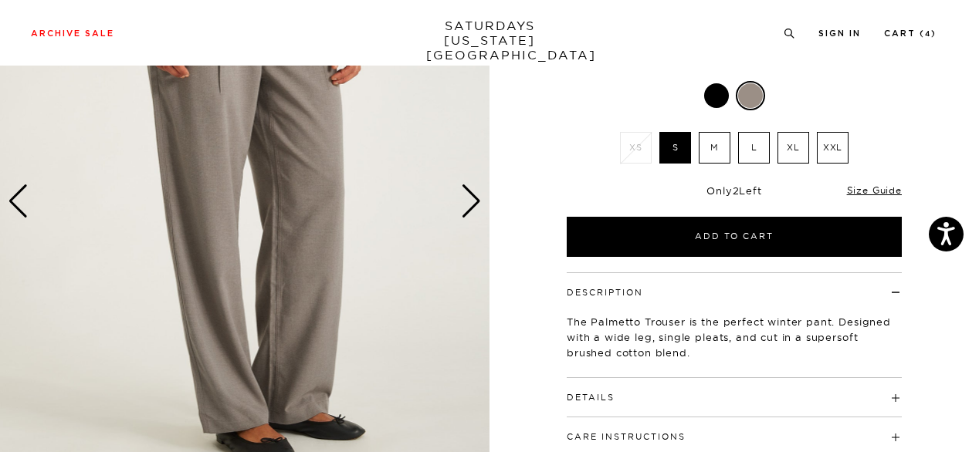
click at [469, 199] on div "Next slide" at bounding box center [471, 202] width 21 height 34
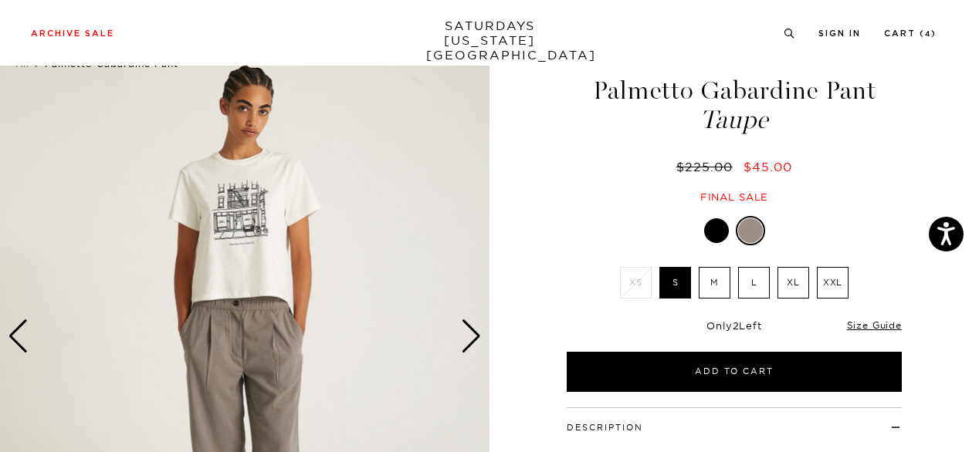
scroll to position [46, 0]
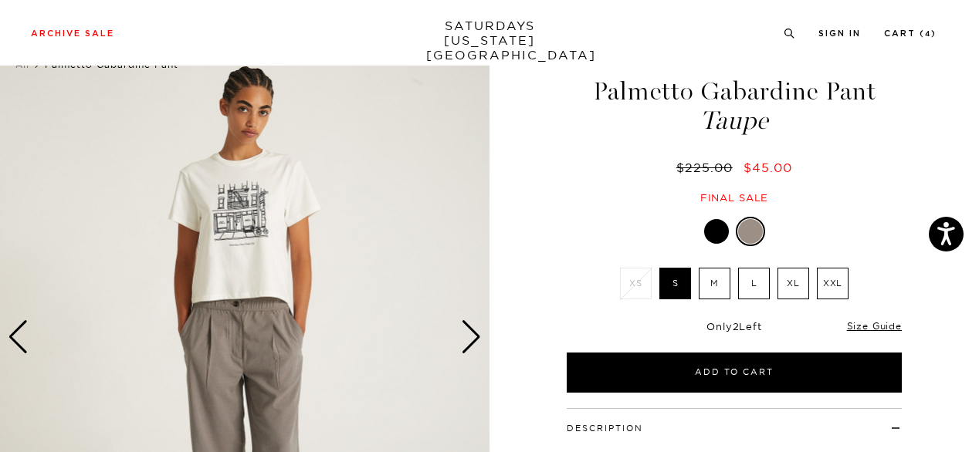
click at [707, 231] on div at bounding box center [716, 231] width 25 height 25
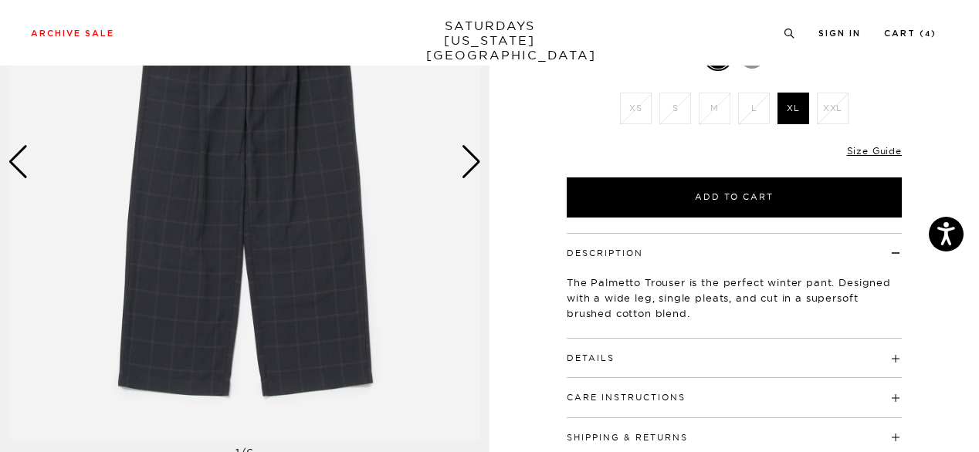
scroll to position [222, 0]
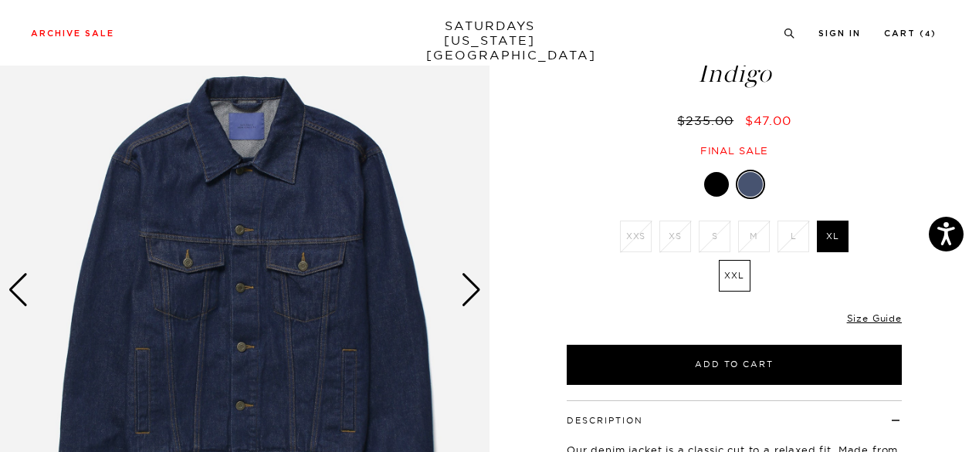
scroll to position [93, 0]
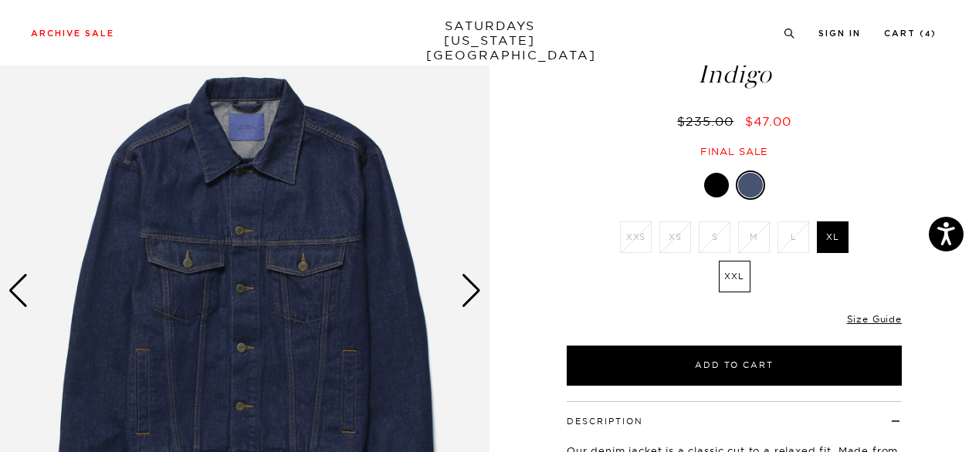
click at [716, 187] on div at bounding box center [716, 185] width 25 height 25
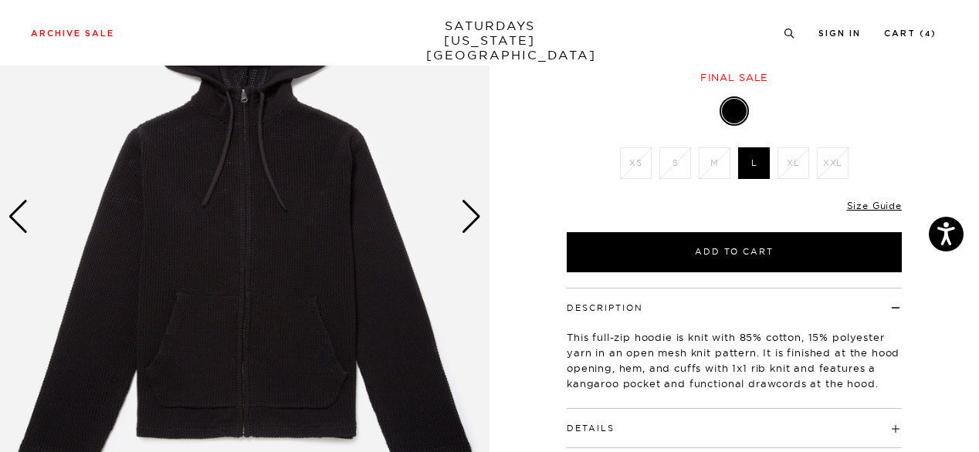
scroll to position [145, 0]
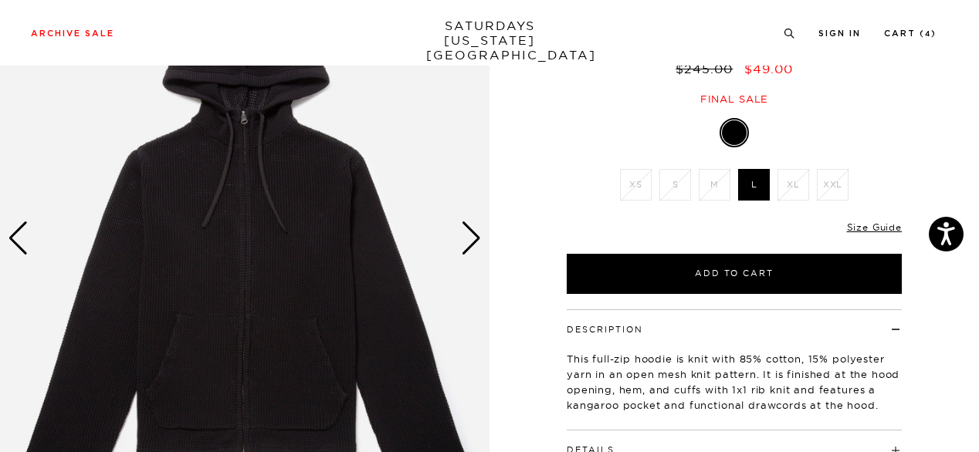
click at [467, 234] on div "Next slide" at bounding box center [471, 239] width 21 height 34
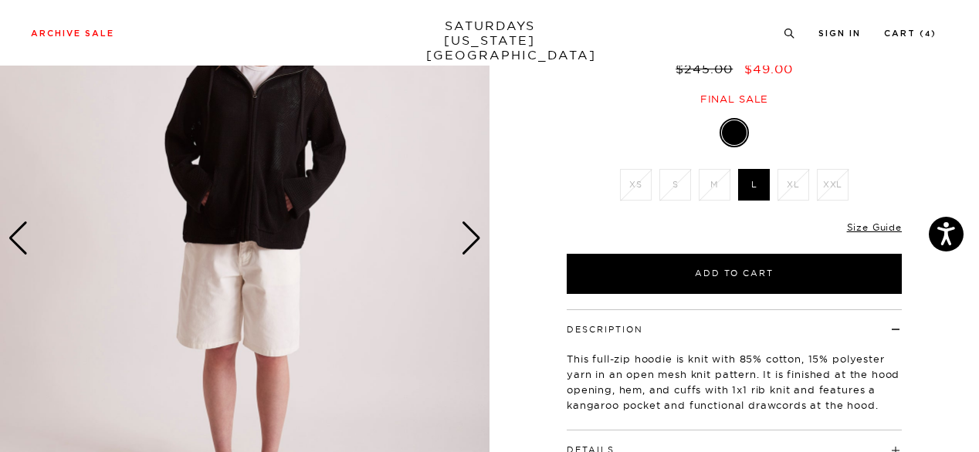
click at [467, 234] on div "Next slide" at bounding box center [471, 239] width 21 height 34
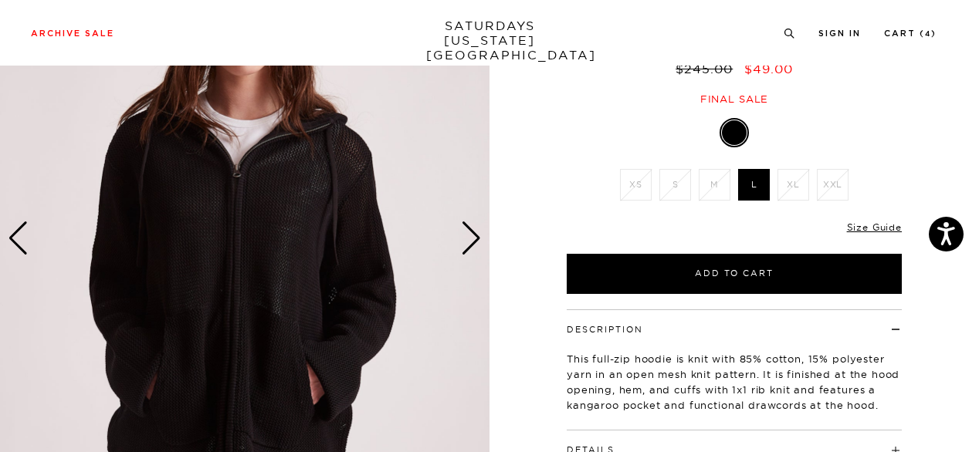
click at [467, 234] on div "Next slide" at bounding box center [471, 239] width 21 height 34
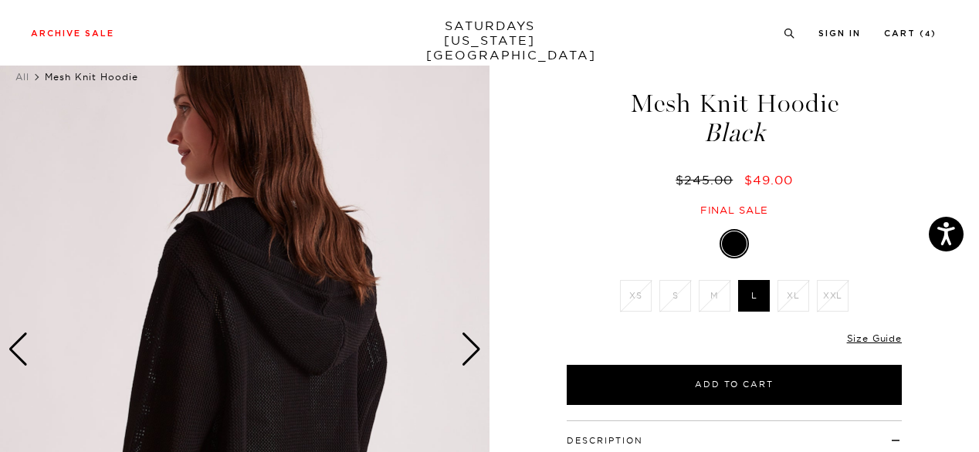
scroll to position [0, 0]
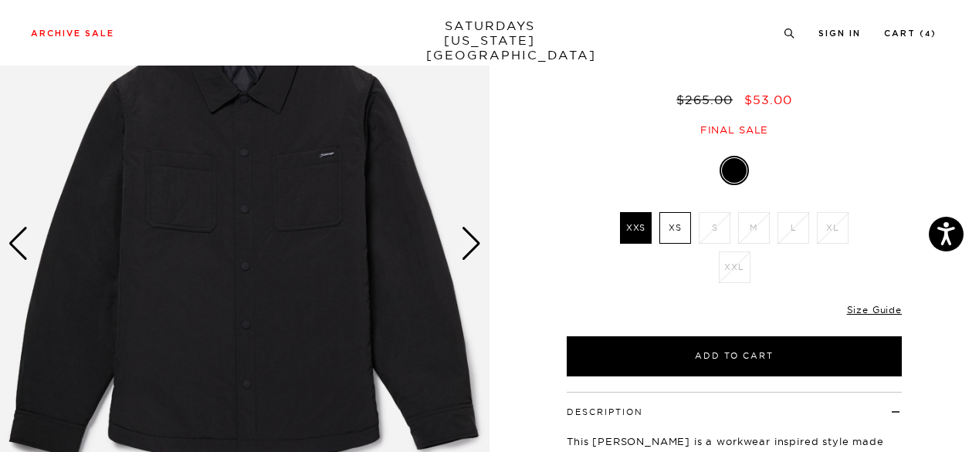
scroll to position [141, 0]
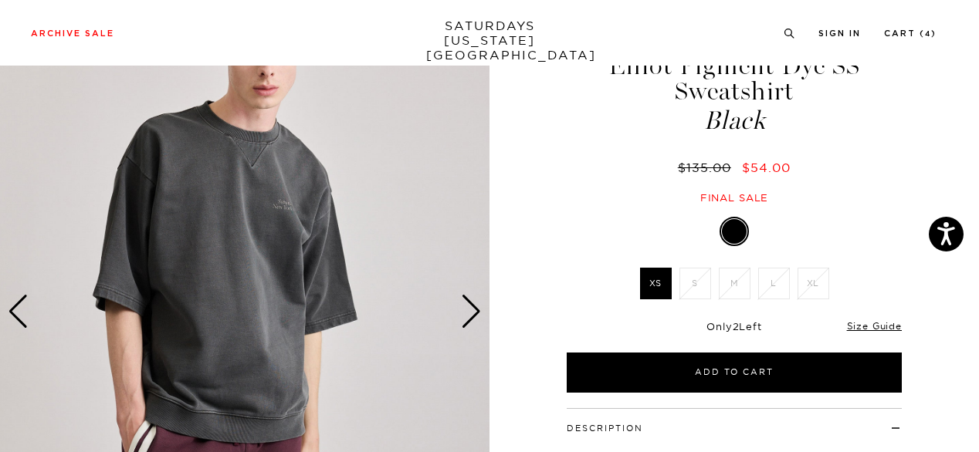
scroll to position [73, 0]
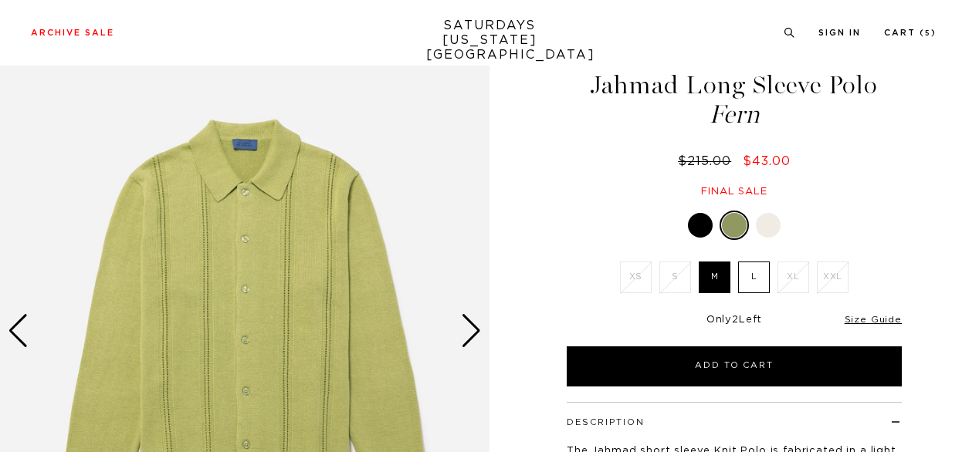
scroll to position [52, 0]
click at [778, 225] on div at bounding box center [768, 225] width 25 height 25
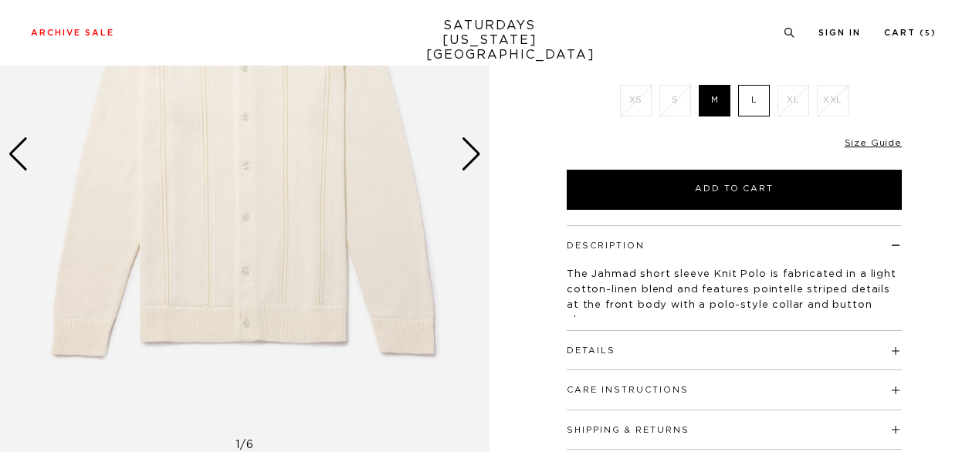
scroll to position [230, 0]
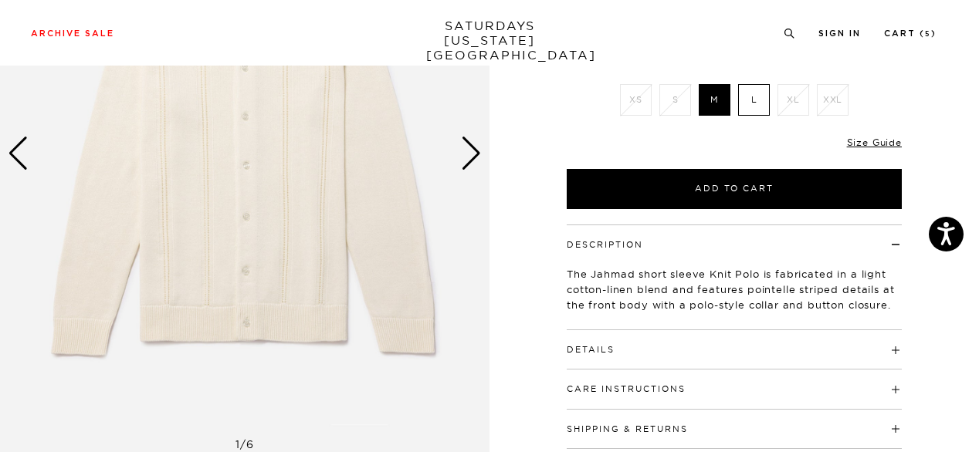
click at [476, 154] on div "Next slide" at bounding box center [471, 154] width 21 height 34
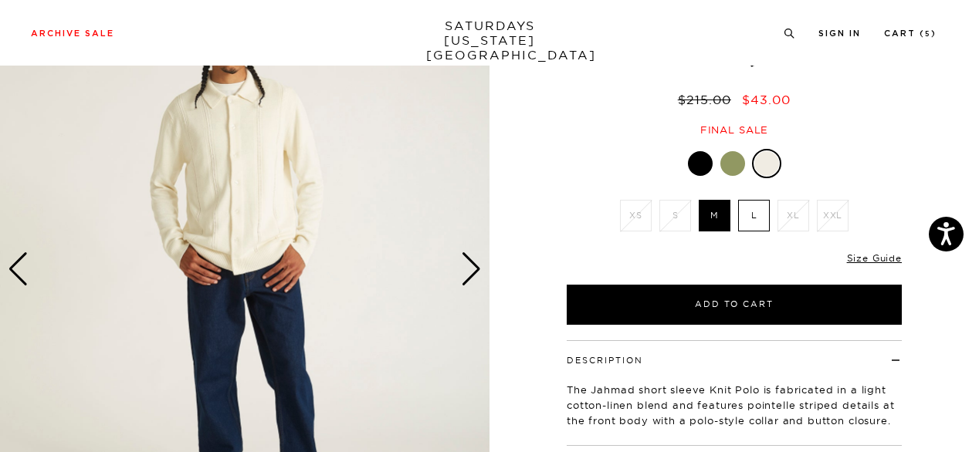
scroll to position [63, 0]
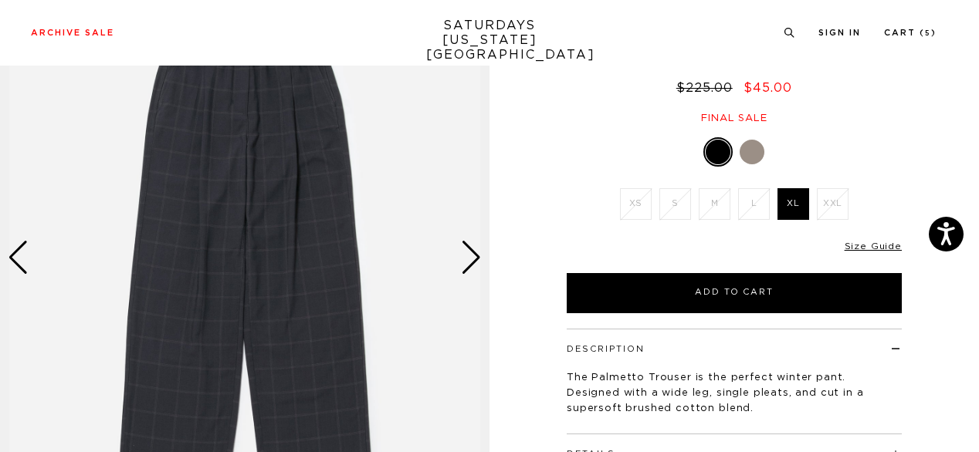
scroll to position [127, 0]
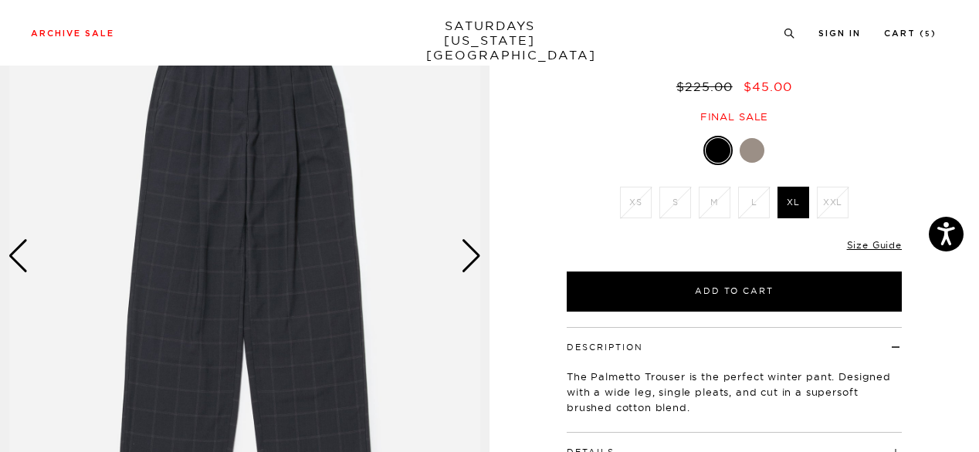
click at [757, 147] on div at bounding box center [752, 150] width 25 height 25
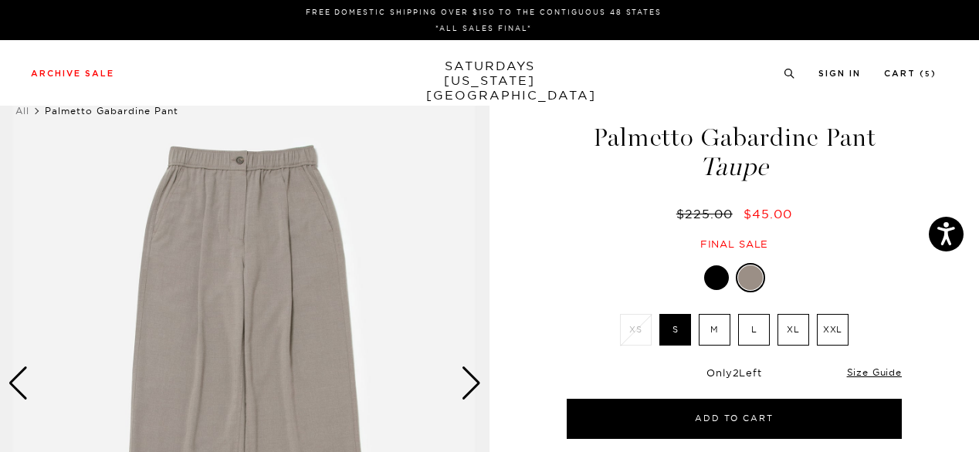
click at [747, 338] on label "L" at bounding box center [754, 330] width 32 height 32
click at [0, 0] on input "L" at bounding box center [0, 0] width 0 height 0
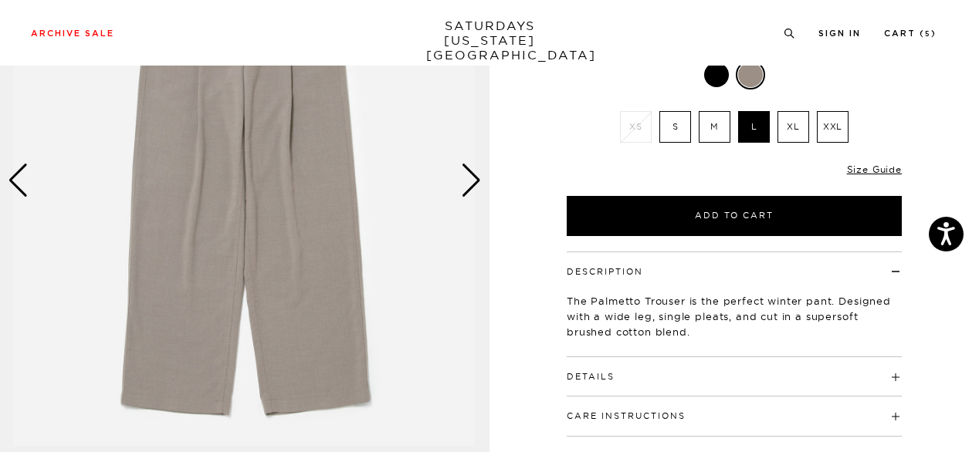
scroll to position [210, 0]
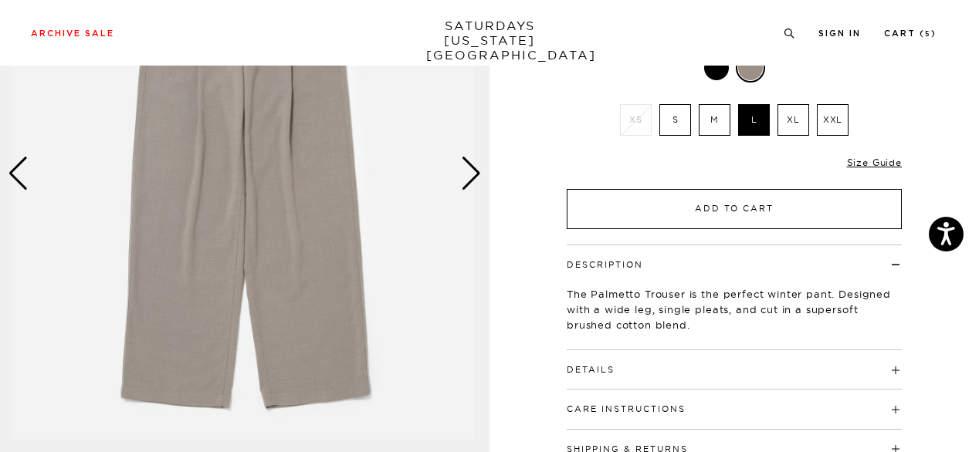
click at [740, 208] on button "Add to Cart" at bounding box center [734, 209] width 335 height 40
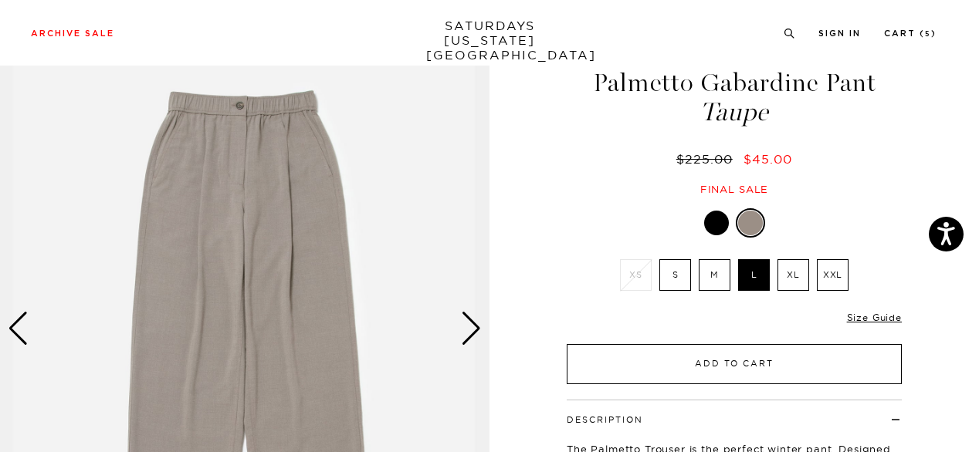
scroll to position [12, 0]
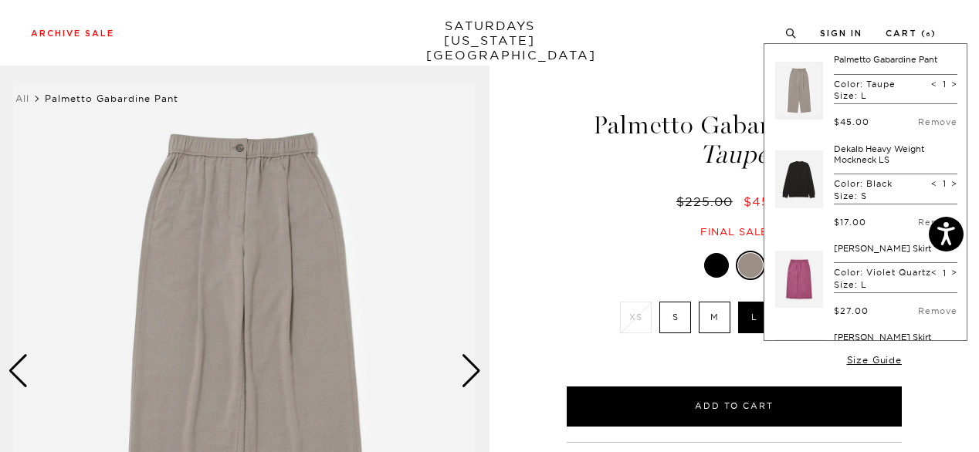
click at [566, 192] on div "Palmetto Gabardine Pant Taupe $225.00 $45.00 Final sale" at bounding box center [734, 159] width 340 height 157
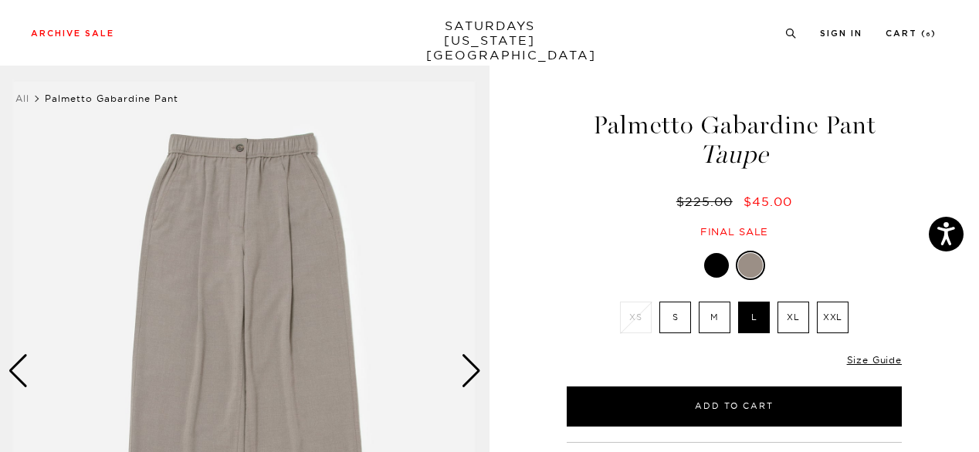
click at [706, 269] on div at bounding box center [716, 265] width 25 height 25
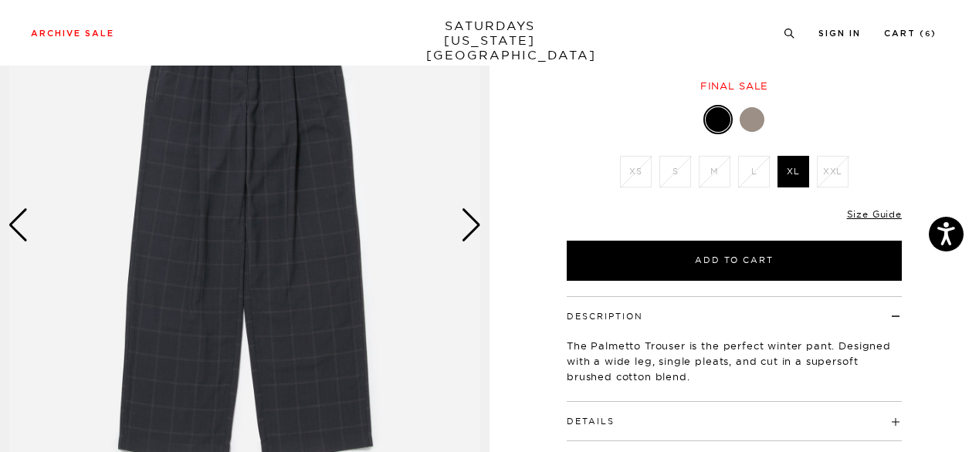
scroll to position [159, 0]
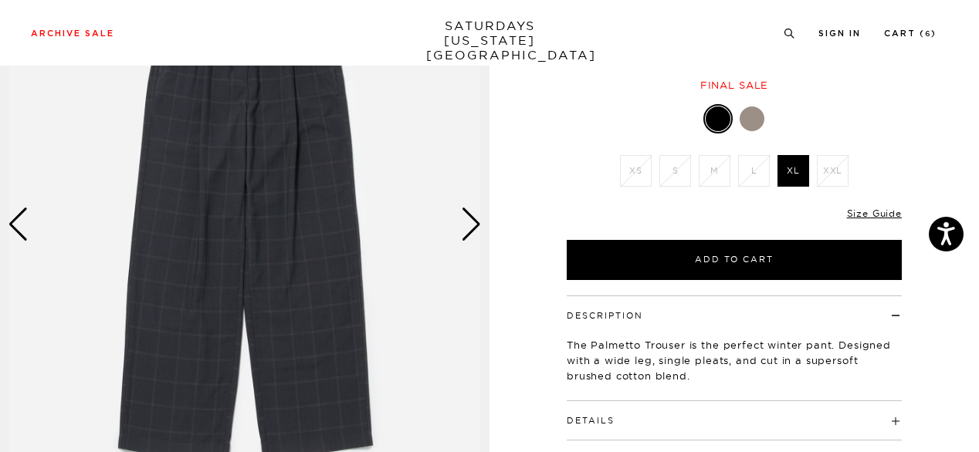
click at [470, 234] on div "Next slide" at bounding box center [471, 225] width 21 height 34
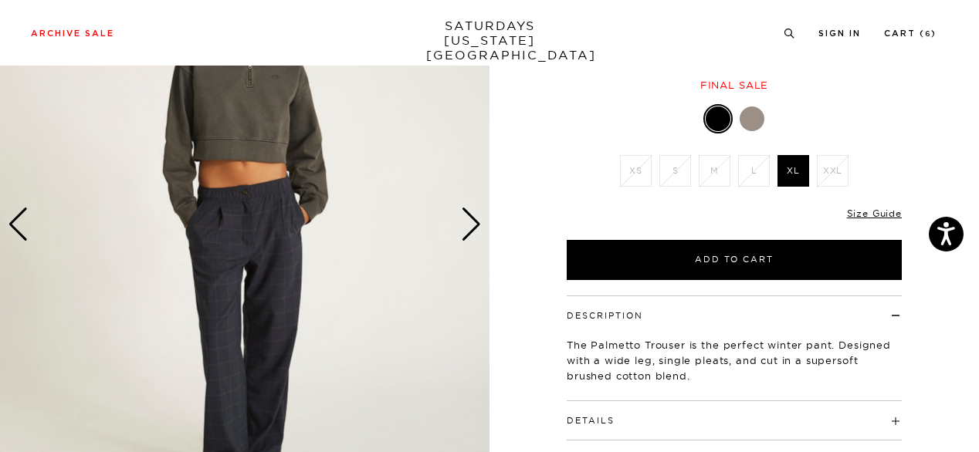
click at [470, 234] on div "Next slide" at bounding box center [471, 225] width 21 height 34
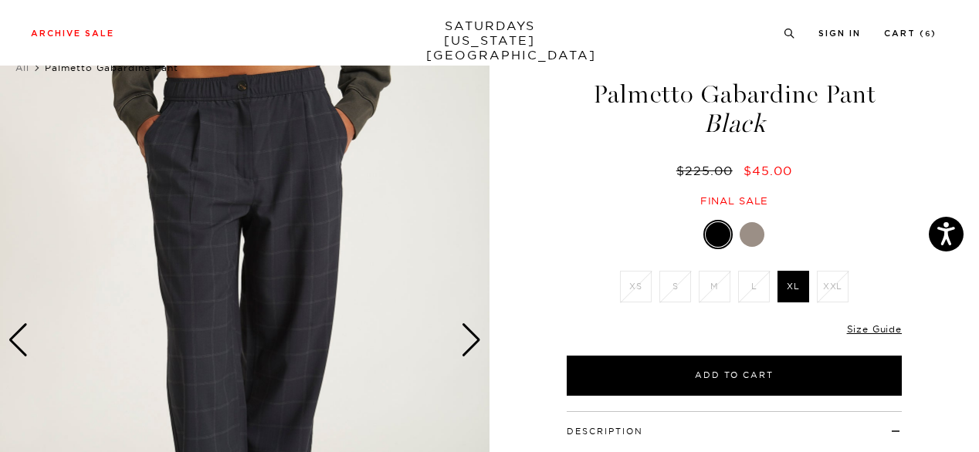
scroll to position [41, 0]
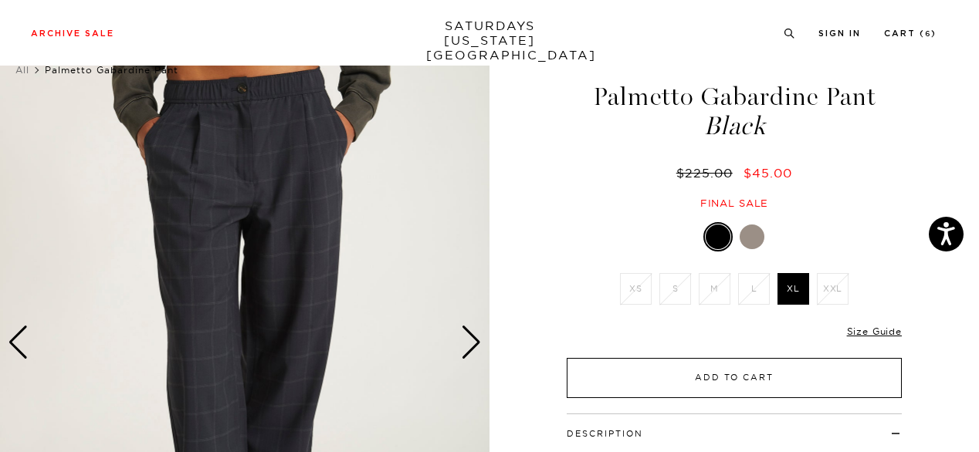
click at [704, 377] on button "Add to Cart" at bounding box center [734, 378] width 335 height 40
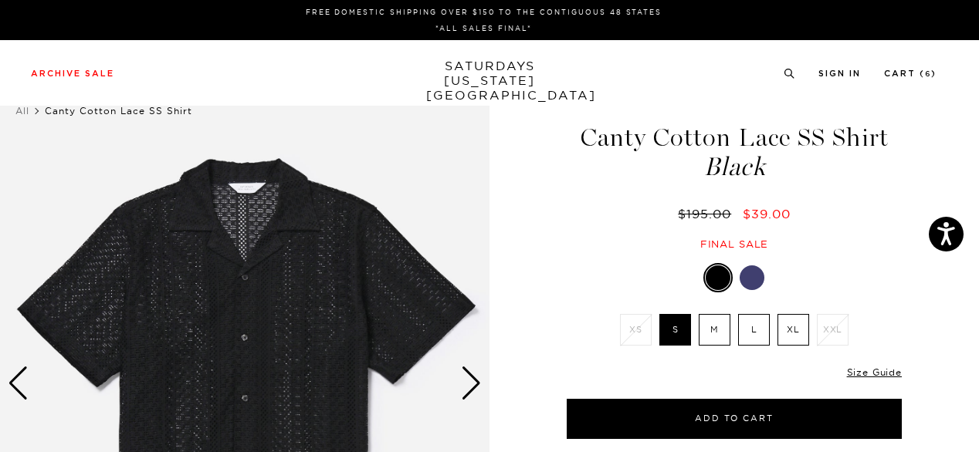
click at [747, 283] on div at bounding box center [752, 278] width 25 height 25
